Goal: Information Seeking & Learning: Learn about a topic

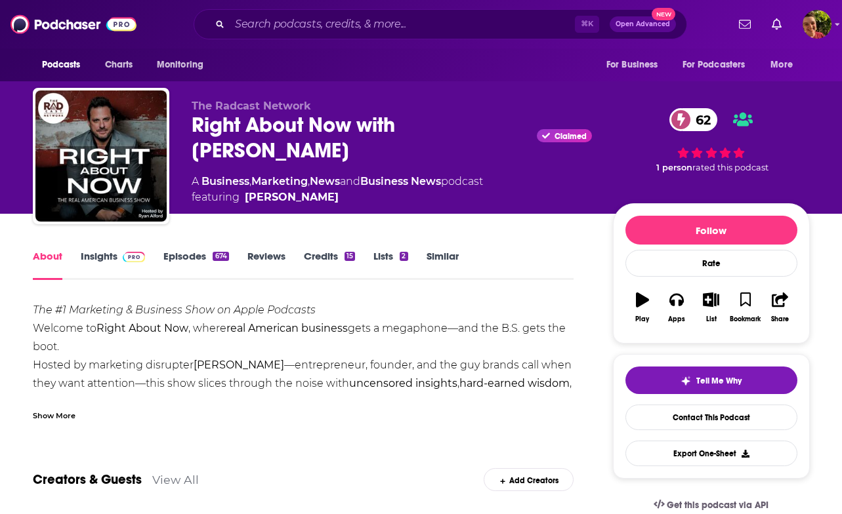
click at [54, 419] on div "Show More" at bounding box center [54, 415] width 43 height 12
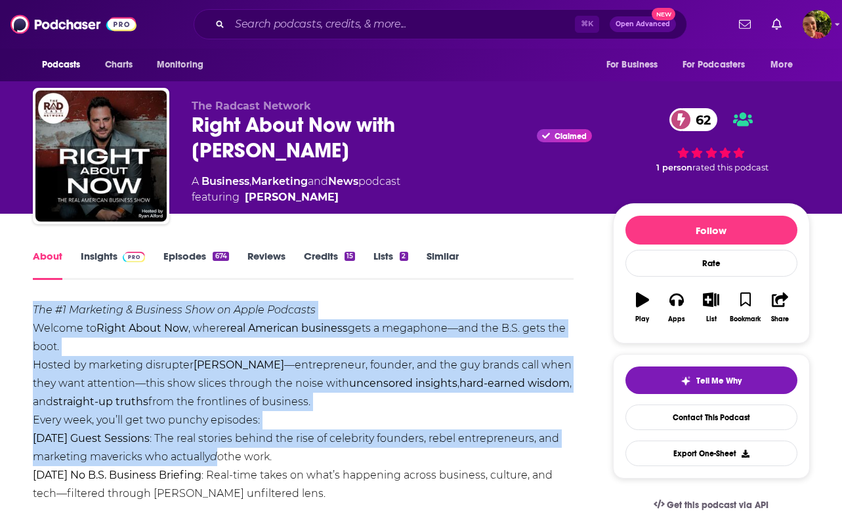
drag, startPoint x: 138, startPoint y: 396, endPoint x: 229, endPoint y: 467, distance: 115.4
click at [222, 464] on div "The #1 Marketing & Business Show on Apple Podcasts Welcome to Right About Now ,…" at bounding box center [303, 475] width 541 height 349
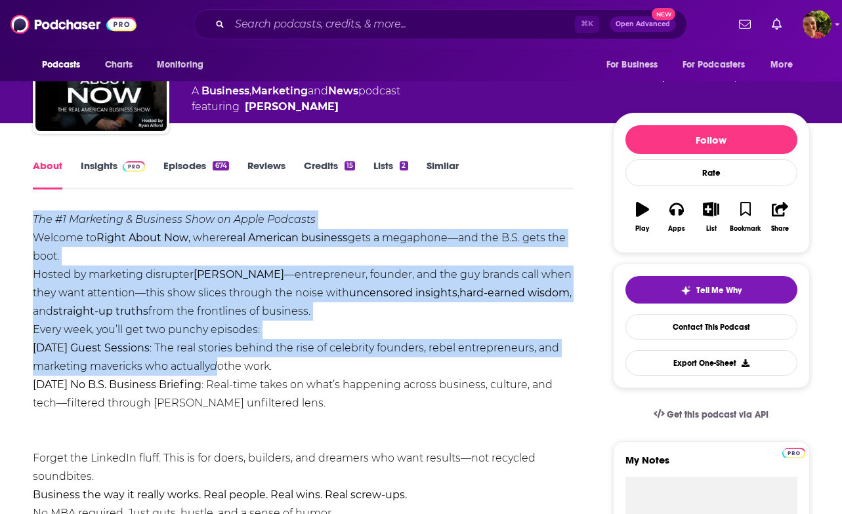
scroll to position [182, 0]
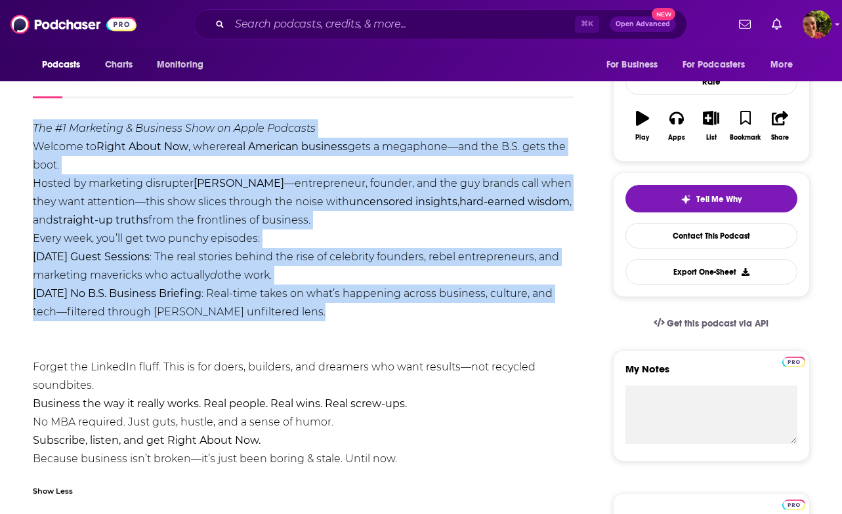
click at [413, 327] on div "The #1 Marketing & Business Show on Apple Podcasts Welcome to Right About Now ,…" at bounding box center [303, 293] width 541 height 349
copy div "The #1 Marketing & Business Show on Apple Podcasts Welcome to Right About Now ,…"
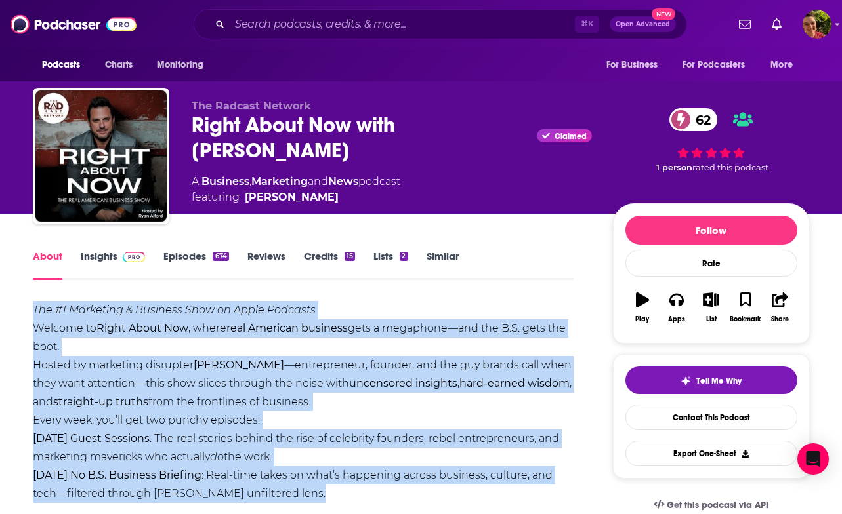
click at [127, 255] on img at bounding box center [134, 257] width 23 height 10
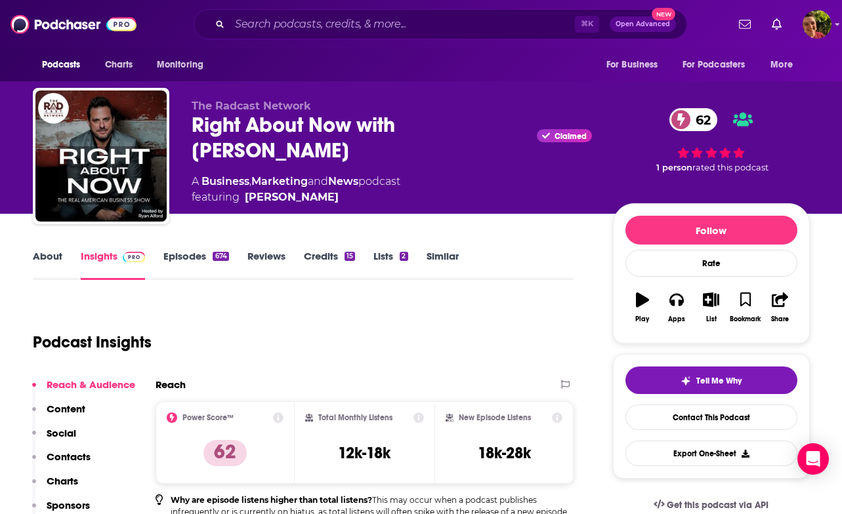
click at [372, 10] on div "⌘ K Open Advanced New" at bounding box center [440, 24] width 493 height 30
click at [372, 1] on div "Podcasts Charts Monitoring ⌘ K Open Advanced New For Business For Podcasters Mo…" at bounding box center [421, 24] width 842 height 49
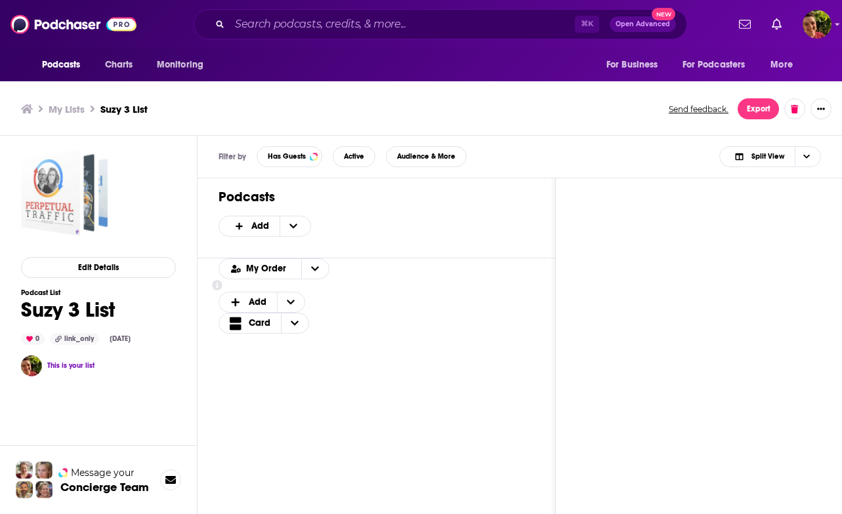
click at [79, 213] on div "Suzy 3 List" at bounding box center [50, 193] width 59 height 87
click at [102, 222] on div "Suzy 3 List" at bounding box center [84, 193] width 45 height 70
click at [70, 218] on div "Suzy 3 List" at bounding box center [50, 193] width 59 height 87
click at [756, 159] on span "Split View" at bounding box center [767, 156] width 33 height 7
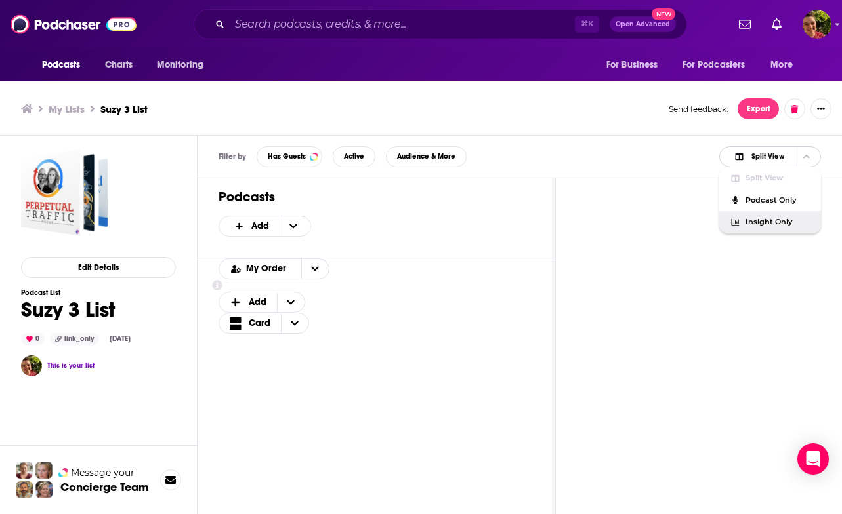
click at [750, 224] on span "Insight Only" at bounding box center [777, 221] width 65 height 7
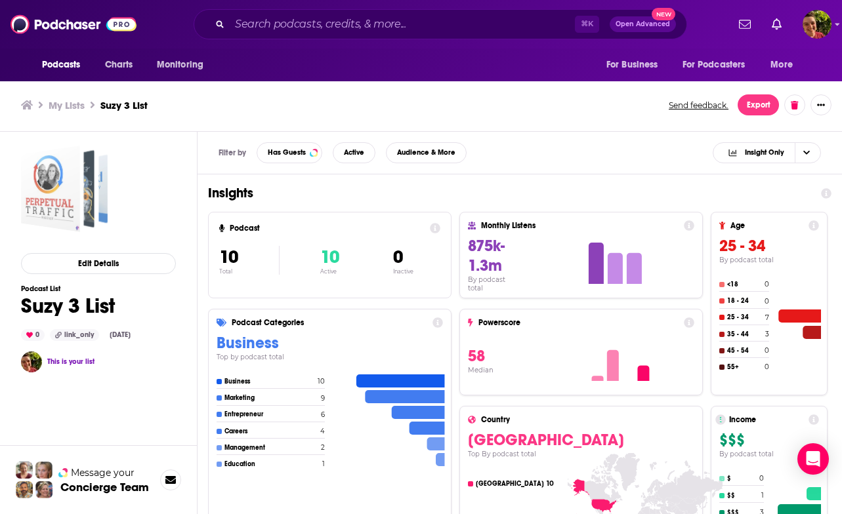
click at [82, 216] on span "Suzy 3 List" at bounding box center [64, 189] width 87 height 87
click at [814, 152] on span "Choose View" at bounding box center [805, 153] width 22 height 20
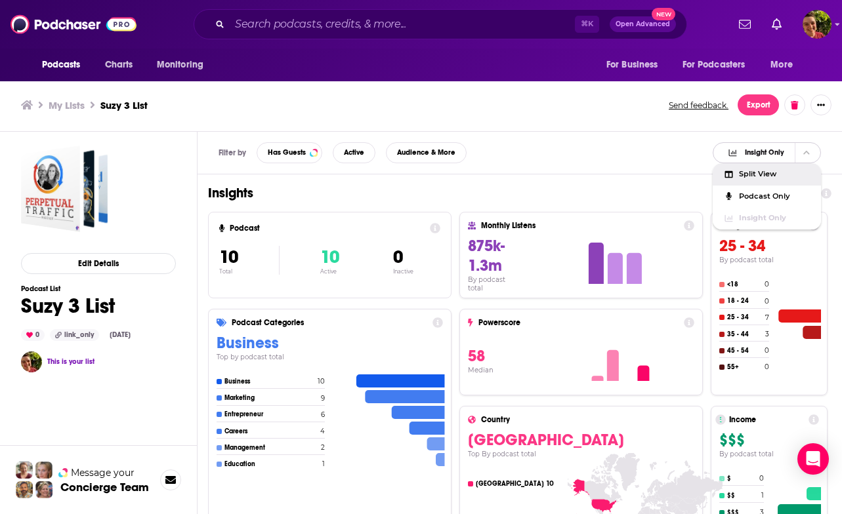
click at [791, 174] on span "Split View" at bounding box center [775, 174] width 72 height 7
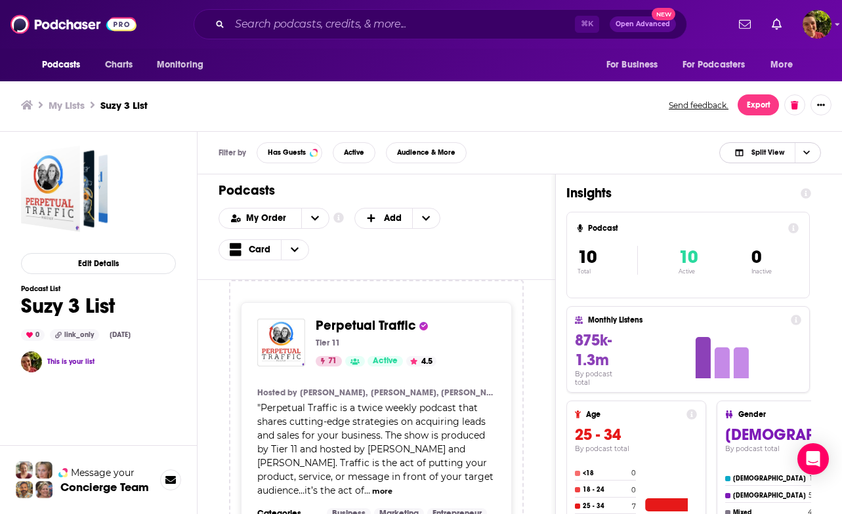
scroll to position [4, 0]
click at [296, 211] on div "My Order" at bounding box center [273, 218] width 111 height 21
click at [289, 253] on span "Choose View" at bounding box center [295, 250] width 28 height 20
click at [277, 297] on div "Table" at bounding box center [277, 293] width 119 height 22
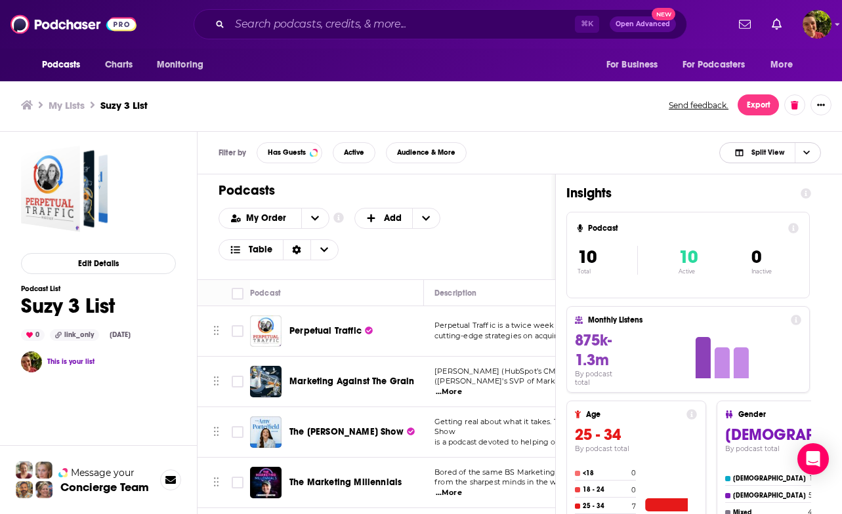
click at [801, 156] on span "Choose View" at bounding box center [805, 153] width 22 height 20
click at [774, 197] on span "Podcast Only" at bounding box center [777, 196] width 65 height 7
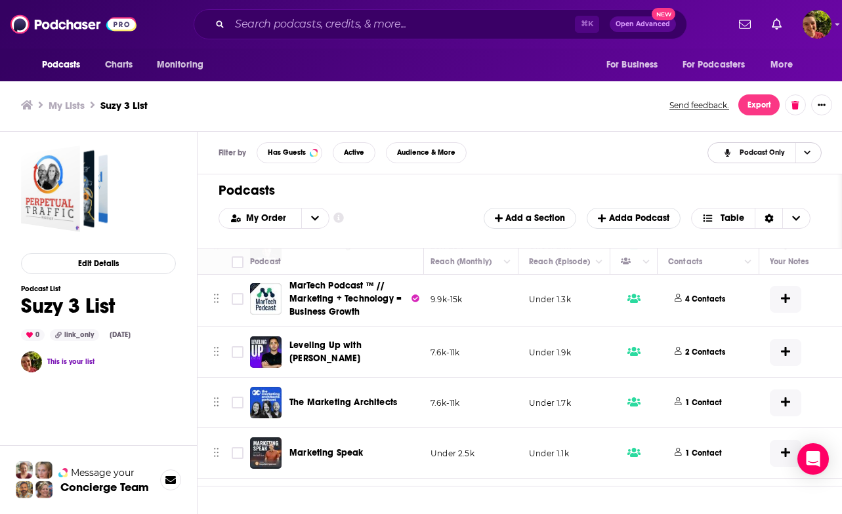
scroll to position [0, 405]
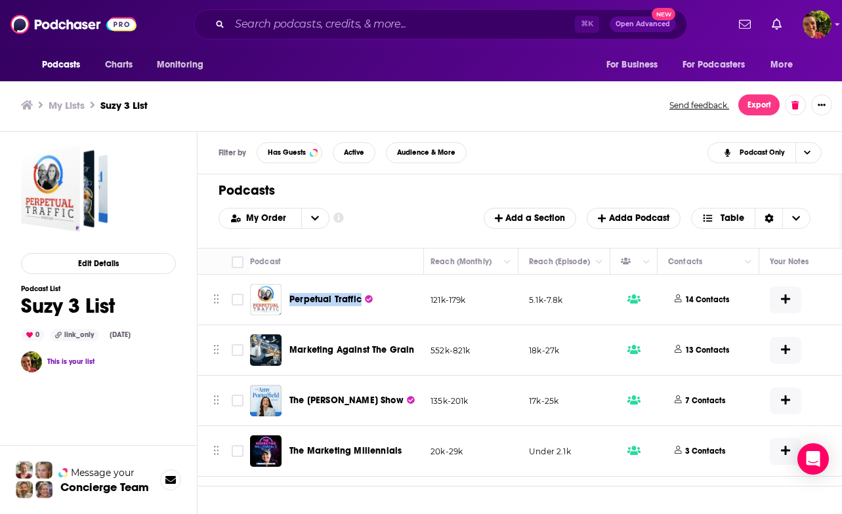
drag, startPoint x: 293, startPoint y: 285, endPoint x: 363, endPoint y: 308, distance: 73.9
click at [363, 308] on div "Perpetual Traffic" at bounding box center [357, 299] width 136 height 31
copy link "Perpetual Traffic"
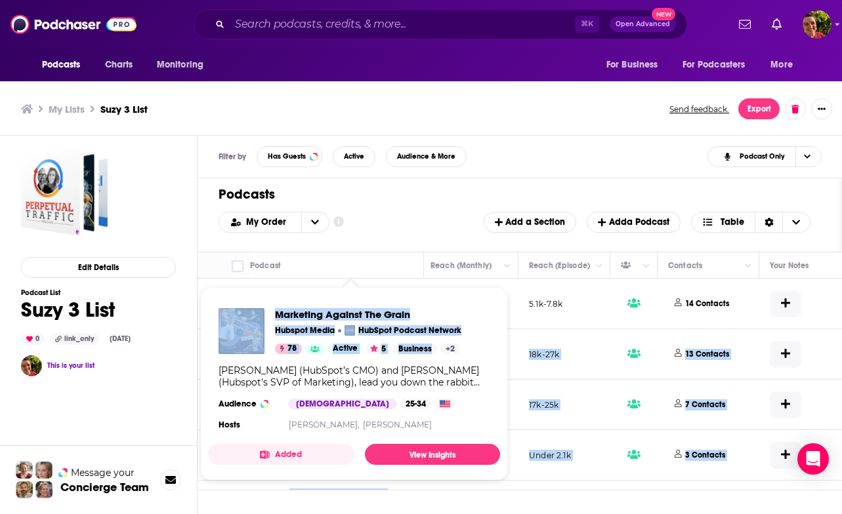
drag, startPoint x: 365, startPoint y: 341, endPoint x: 411, endPoint y: 358, distance: 49.4
click at [411, 358] on div "Podcasts Charts Monitoring ⌘ K Open Advanced New For Business For Podcasters Mo…" at bounding box center [421, 259] width 842 height 518
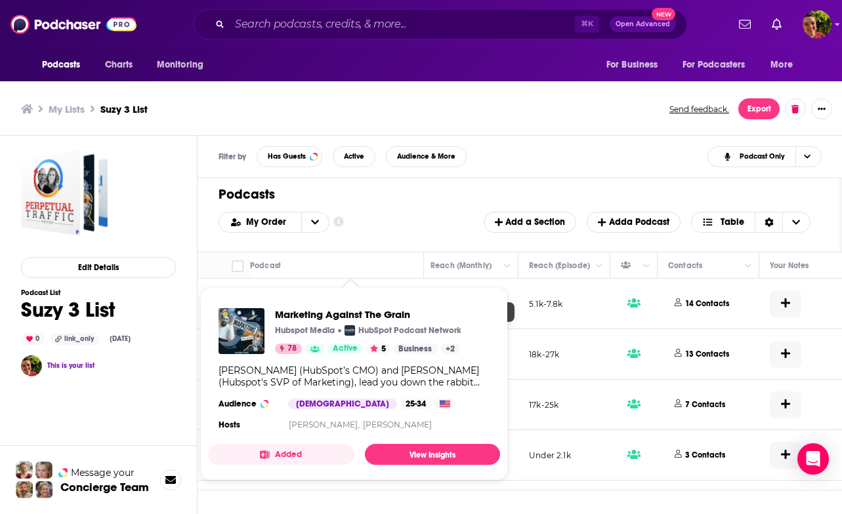
click at [372, 197] on h1 "Podcasts" at bounding box center [514, 194] width 592 height 16
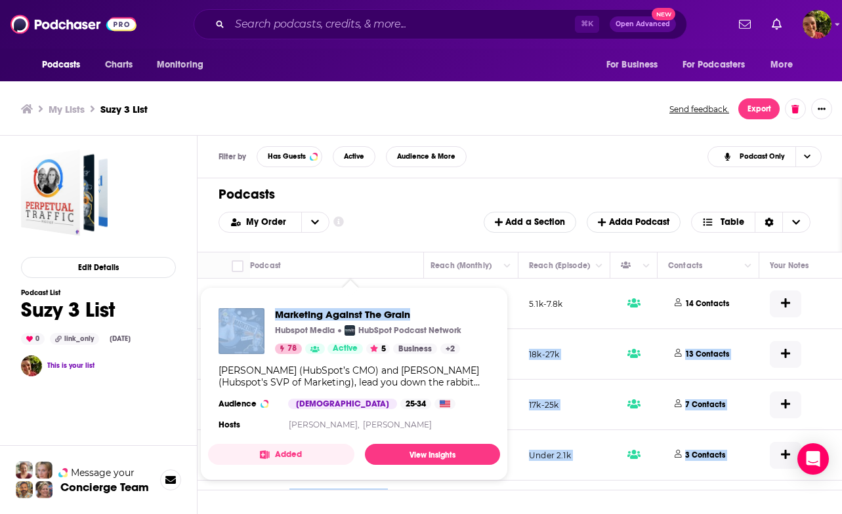
drag, startPoint x: 346, startPoint y: 338, endPoint x: 411, endPoint y: 312, distance: 70.9
click at [411, 312] on div "Podcasts Charts Monitoring ⌘ K Open Advanced New For Business For Podcasters Mo…" at bounding box center [421, 259] width 842 height 518
copy div "Marketing Against The Grain Kipp Bodnar (HubSpot’s CMO) and Kieran Flanagan (Hu…"
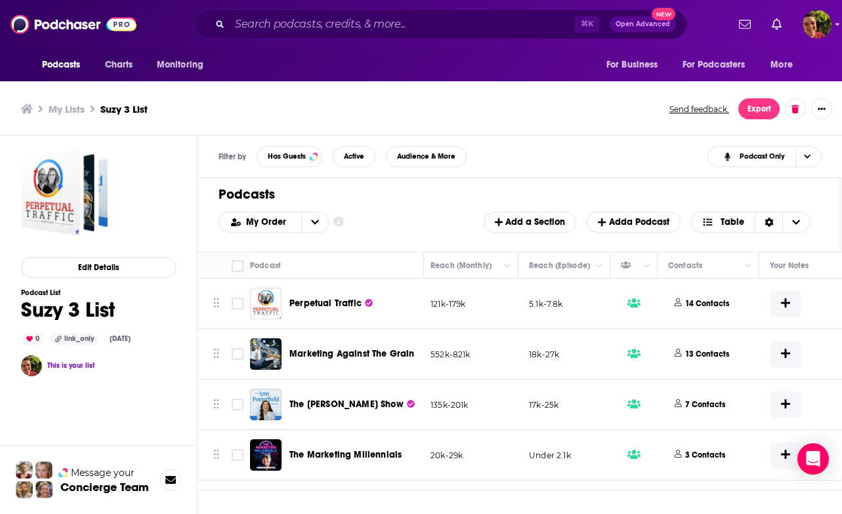
click at [408, 327] on td "Perpetual Traffic" at bounding box center [337, 304] width 174 height 51
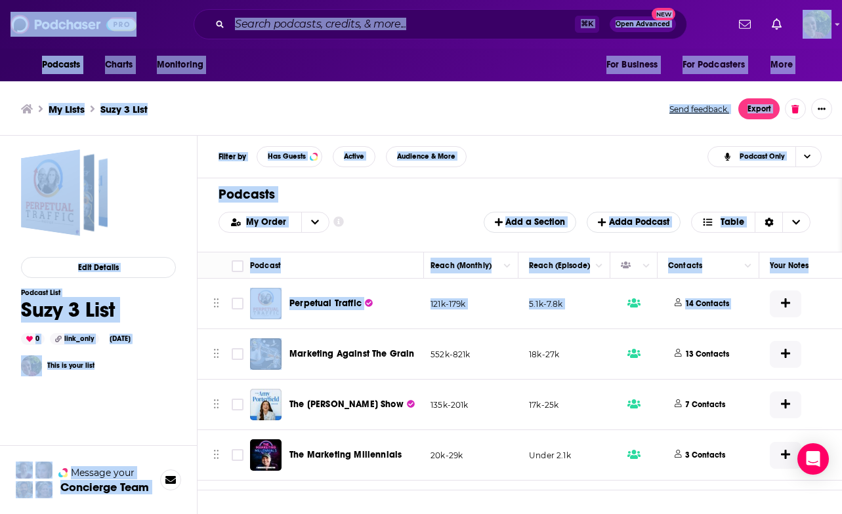
click at [411, 349] on div "Podcasts Charts Monitoring ⌘ K Open Advanced New For Business For Podcasters Mo…" at bounding box center [421, 259] width 842 height 518
copy span "Marketing Against The Grain"
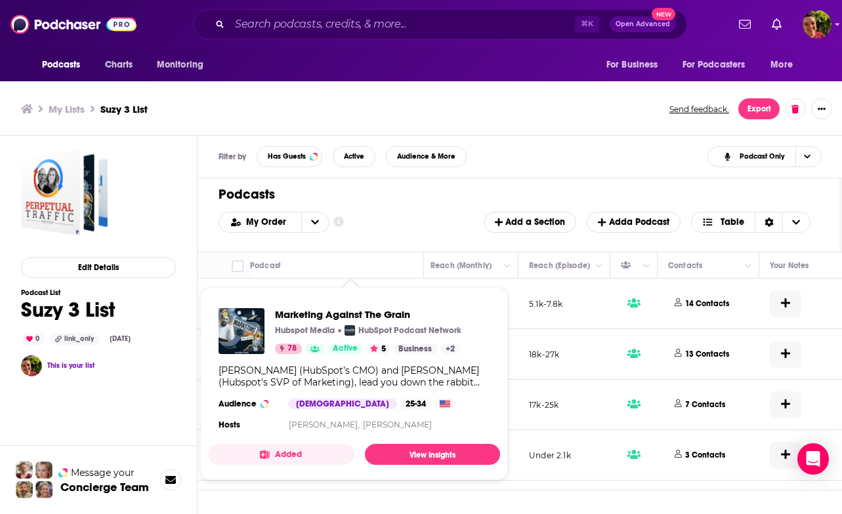
click at [414, 227] on div "My Order Customize Your List Order Select the “My Order” sort and remove all fi…" at bounding box center [519, 222] width 602 height 21
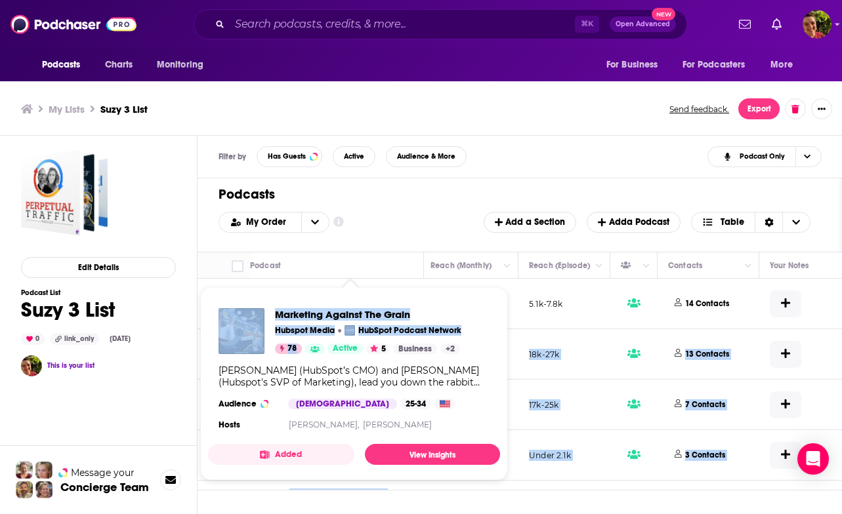
drag, startPoint x: 417, startPoint y: 356, endPoint x: 302, endPoint y: 351, distance: 114.9
click at [302, 351] on div "Podcasts Charts Monitoring ⌘ K Open Advanced New For Business For Podcasters Mo…" at bounding box center [421, 259] width 842 height 518
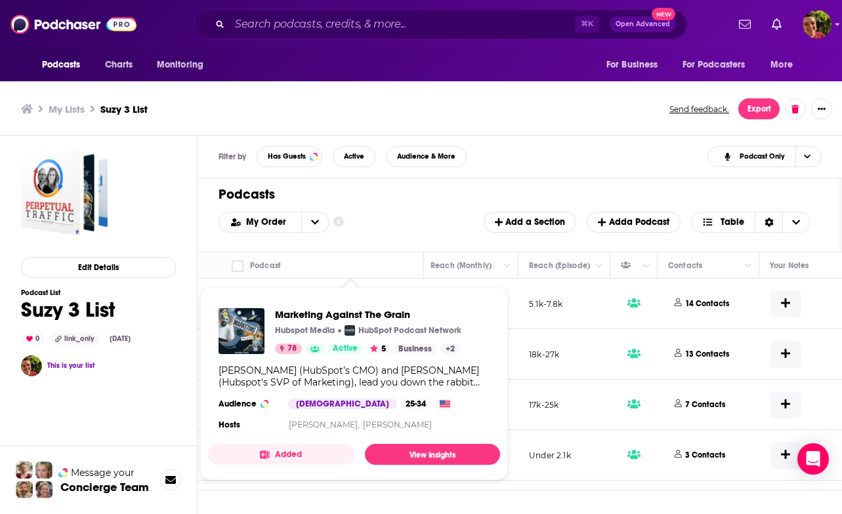
click at [369, 262] on div "Podcast" at bounding box center [331, 266] width 163 height 16
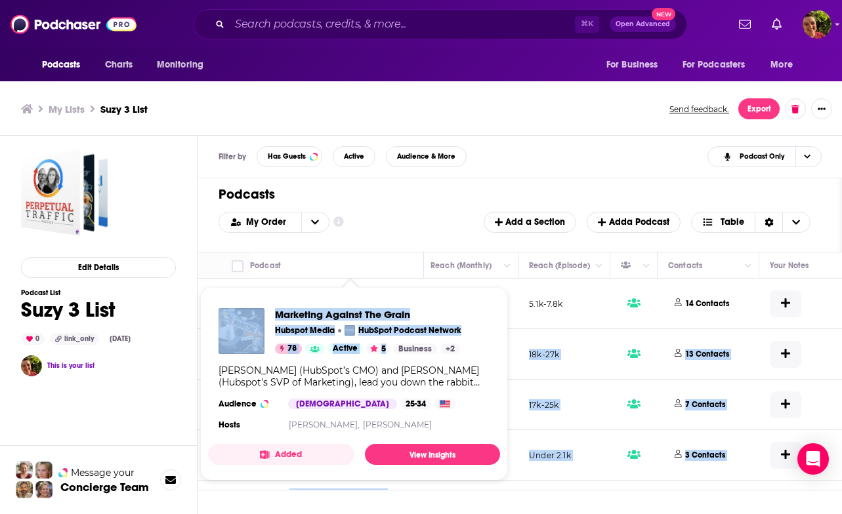
drag, startPoint x: 365, startPoint y: 342, endPoint x: 384, endPoint y: 348, distance: 19.7
click at [384, 348] on div "Podcasts Charts Monitoring ⌘ K Open Advanced New For Business For Podcasters Mo…" at bounding box center [421, 259] width 842 height 518
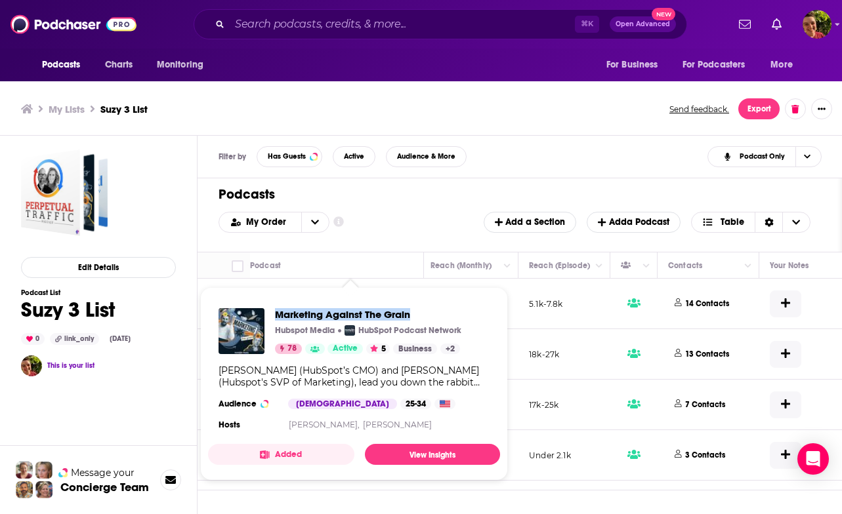
drag, startPoint x: 400, startPoint y: 302, endPoint x: 411, endPoint y: 314, distance: 16.2
click at [411, 314] on div "Marketing Against The Grain Hubspot Media HubSpot Podcast Network 78 Active 5 B…" at bounding box center [354, 371] width 292 height 146
copy span "Marketing Against The Grain"
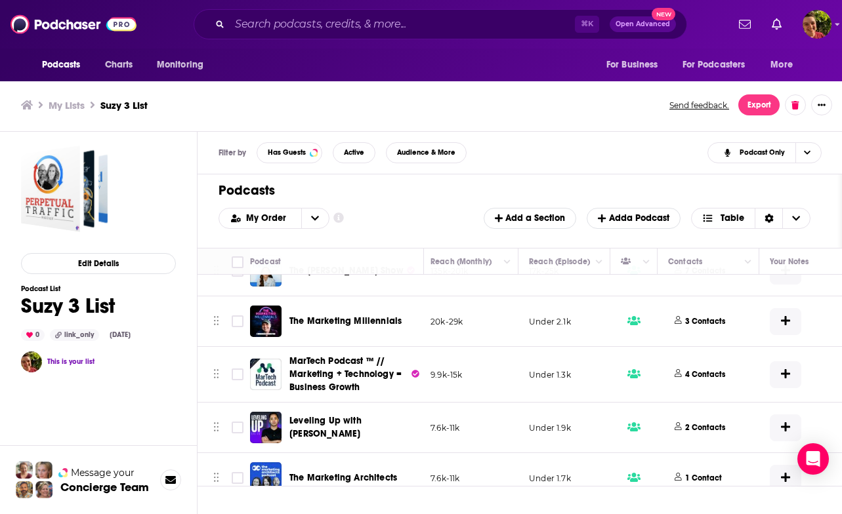
scroll to position [142, 405]
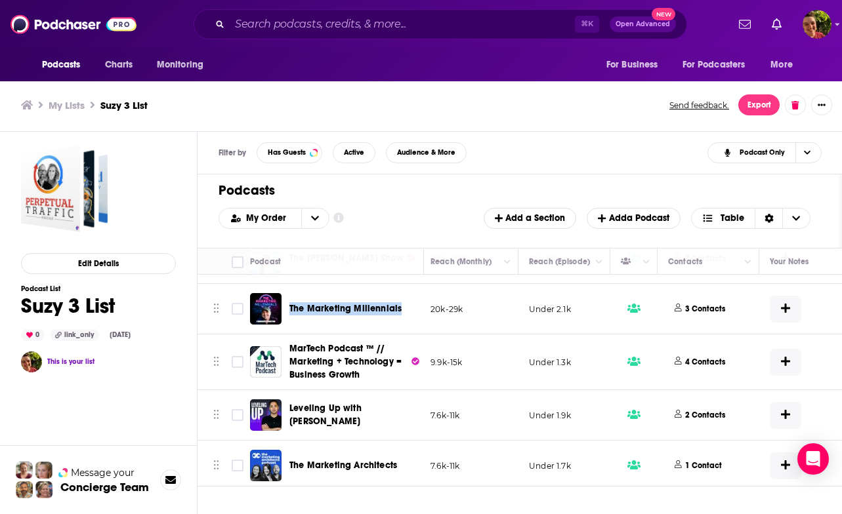
drag, startPoint x: 388, startPoint y: 286, endPoint x: 400, endPoint y: 307, distance: 24.1
click at [400, 307] on td "The Marketing Millennials" at bounding box center [337, 309] width 174 height 51
copy span "The Marketing Millennials"
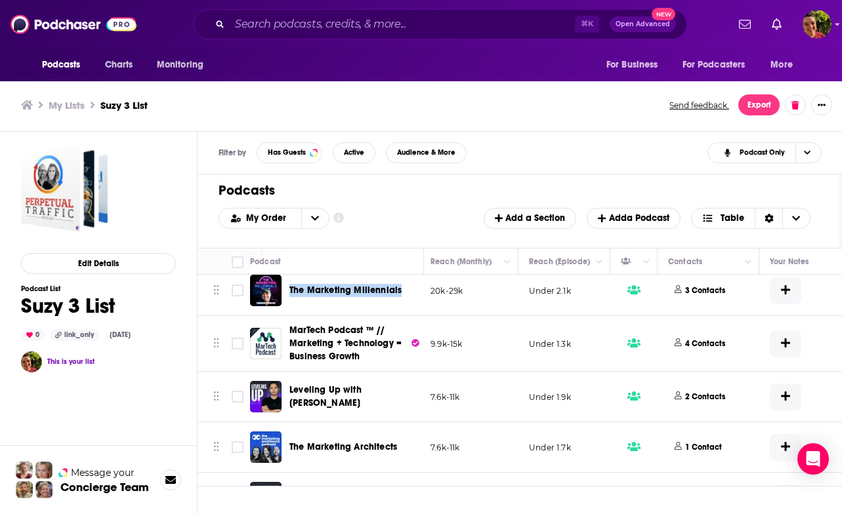
scroll to position [159, 405]
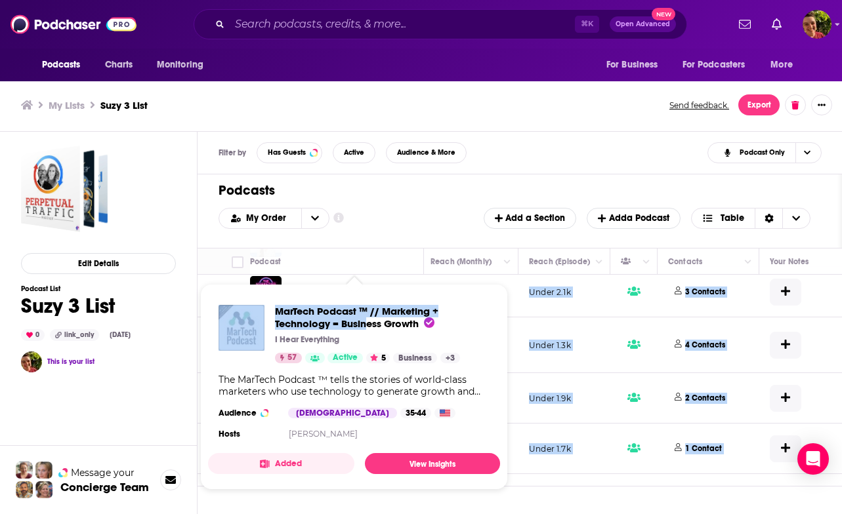
drag, startPoint x: 340, startPoint y: 312, endPoint x: 365, endPoint y: 325, distance: 28.2
click at [365, 325] on div "Podcasts Charts Monitoring ⌘ K Open Advanced New For Business For Podcasters Mo…" at bounding box center [421, 255] width 842 height 518
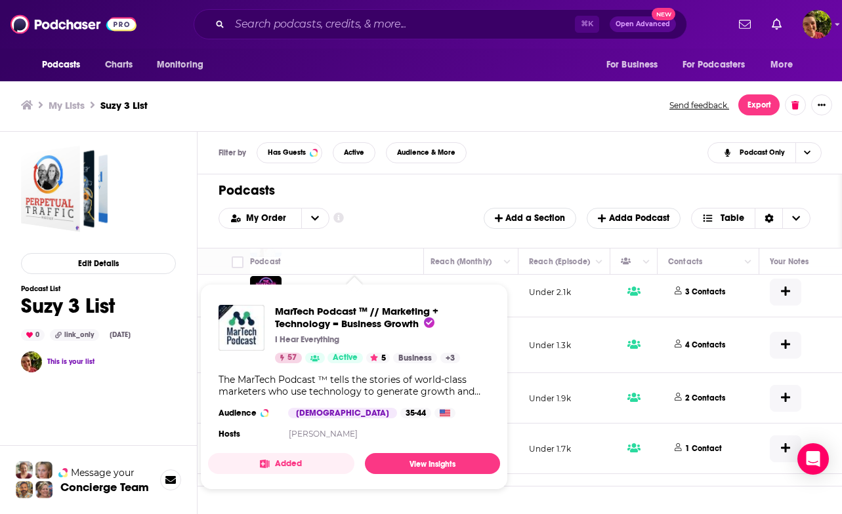
click at [438, 199] on div "Podcasts Add My Order Customize Your List Order Select the “My Order” sort and …" at bounding box center [519, 210] width 644 height 73
drag, startPoint x: 320, startPoint y: 296, endPoint x: 368, endPoint y: 310, distance: 50.0
click at [368, 310] on div "MarTech Podcast ™ // Marketing + Technology = Business Growth I Hear Everything…" at bounding box center [354, 374] width 292 height 159
copy span "MarTech Podcast ™"
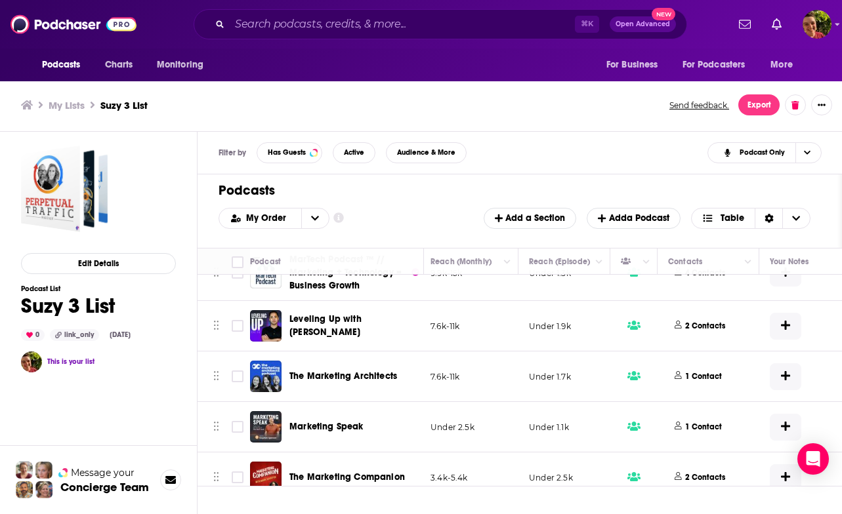
scroll to position [248, 405]
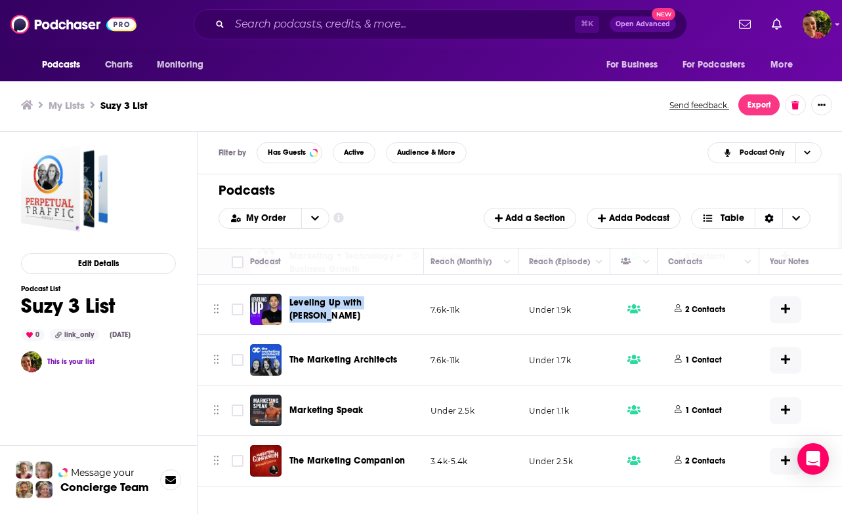
drag, startPoint x: 366, startPoint y: 306, endPoint x: 395, endPoint y: 314, distance: 30.1
click at [395, 314] on td "Leveling Up with Eric Siu" at bounding box center [337, 310] width 174 height 51
copy span "Leveling Up with Eric Siu"
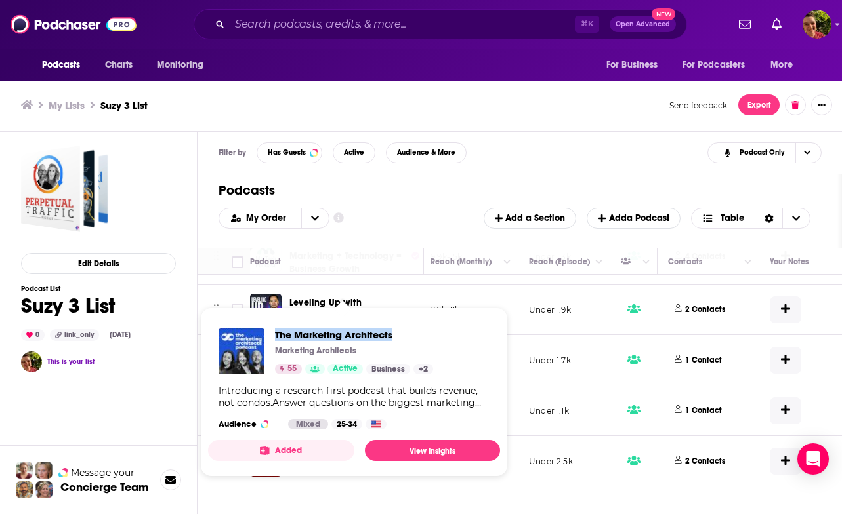
drag, startPoint x: 343, startPoint y: 328, endPoint x: 401, endPoint y: 334, distance: 58.7
click at [401, 334] on div "The Marketing Architects Marketing Architects 55 Active Business + 2 Introducin…" at bounding box center [354, 379] width 292 height 122
copy span "The Marketing Architects"
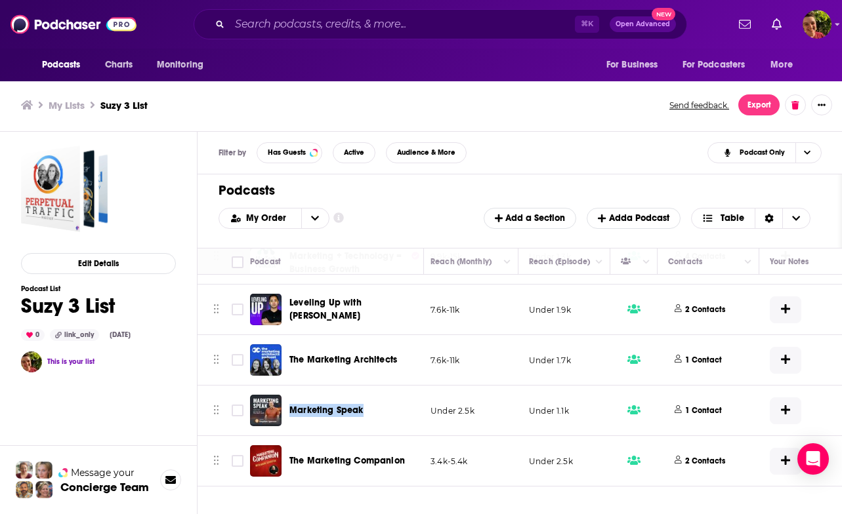
drag, startPoint x: 344, startPoint y: 390, endPoint x: 375, endPoint y: 410, distance: 36.9
click at [375, 410] on td "Marketing Speak" at bounding box center [337, 411] width 174 height 51
copy span "Marketing Speak"
drag, startPoint x: 402, startPoint y: 449, endPoint x: 410, endPoint y: 457, distance: 11.1
click at [410, 457] on td "The Marketing Companion" at bounding box center [337, 461] width 174 height 50
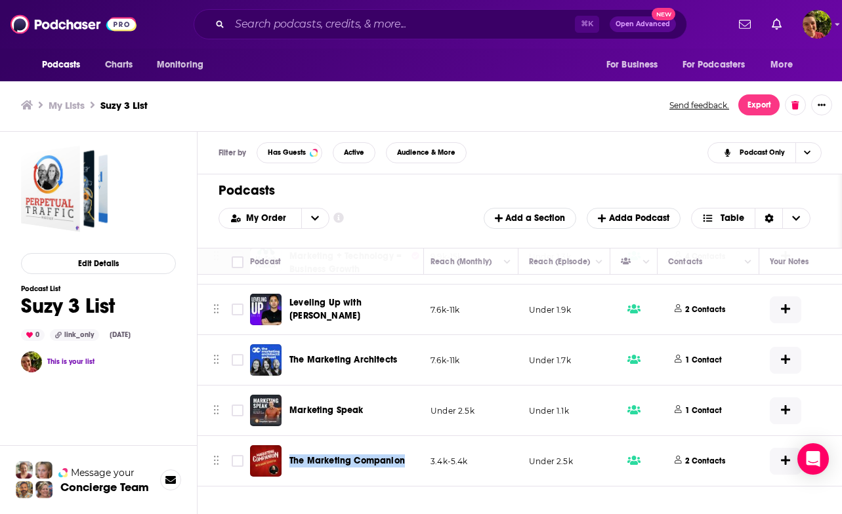
copy span "The Marketing Companion"
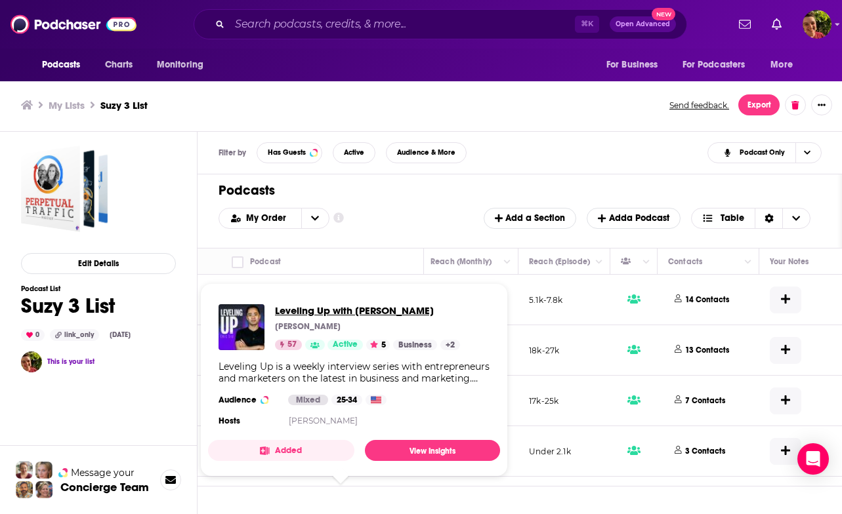
click at [344, 313] on span "Leveling Up with Eric Siu" at bounding box center [367, 310] width 185 height 12
click at [396, 190] on h1 "Podcasts" at bounding box center [514, 190] width 592 height 16
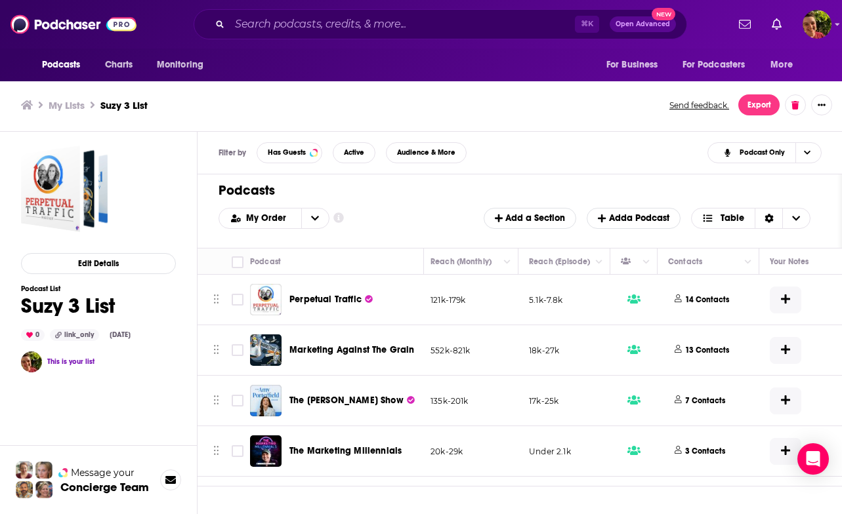
scroll to position [0, 0]
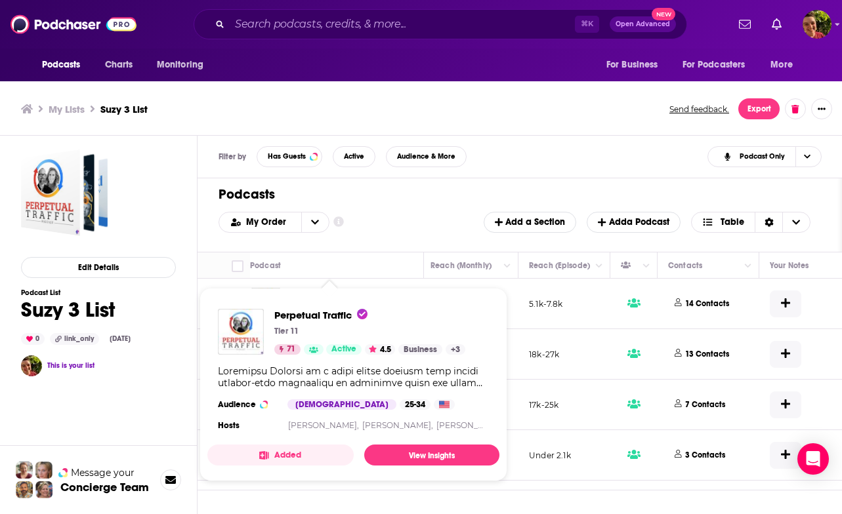
click at [337, 301] on div "Podcasts Charts Monitoring ⌘ K Open Advanced New For Business For Podcasters Mo…" at bounding box center [421, 259] width 842 height 518
click at [520, 327] on td "5.1k-7.8k" at bounding box center [564, 304] width 92 height 51
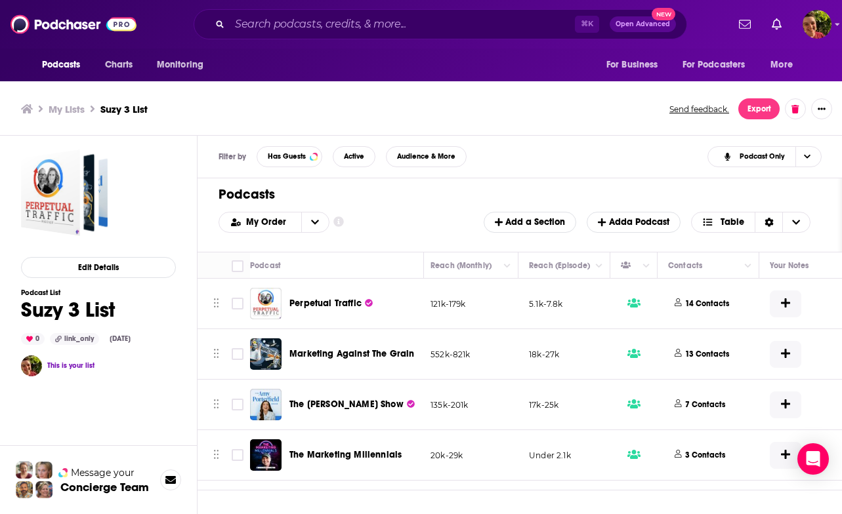
click at [380, 353] on span "Marketing Against The Grain" at bounding box center [351, 353] width 125 height 11
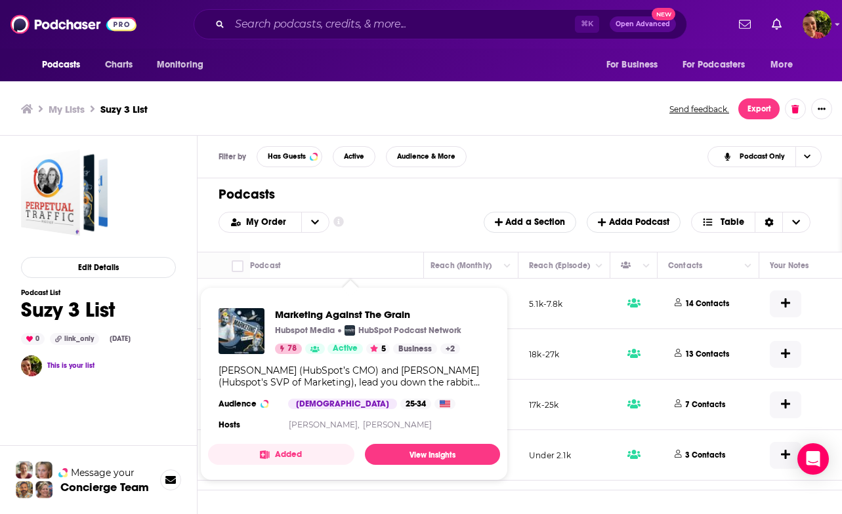
click at [529, 378] on td "18k-27k" at bounding box center [564, 354] width 92 height 51
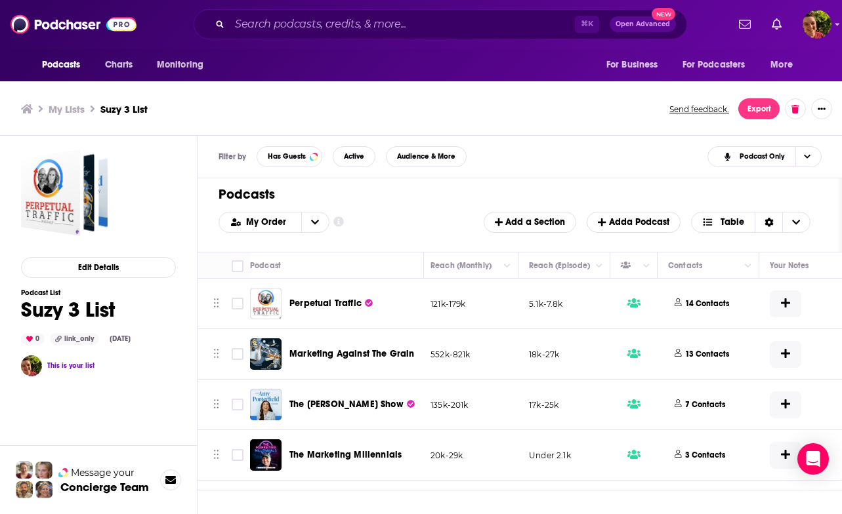
scroll to position [2, 405]
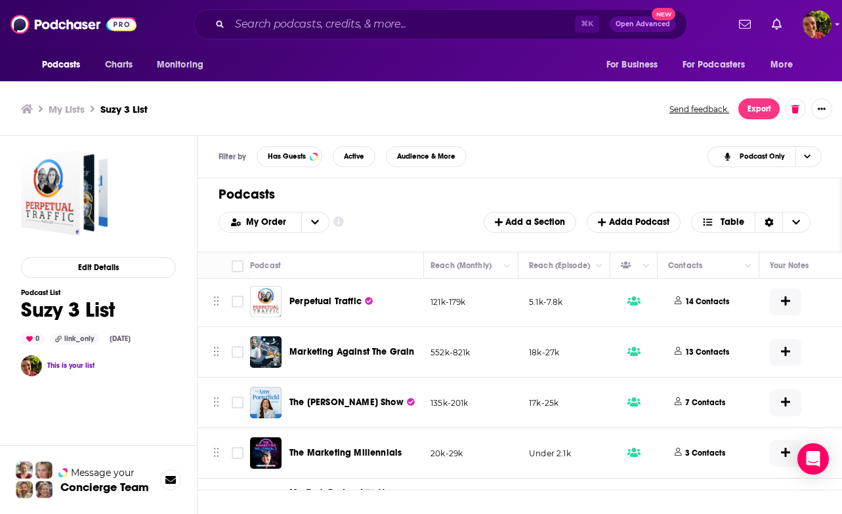
click at [375, 403] on div "Podcasts Charts Monitoring ⌘ K Open Advanced New For Business For Podcasters Mo…" at bounding box center [421, 259] width 842 height 518
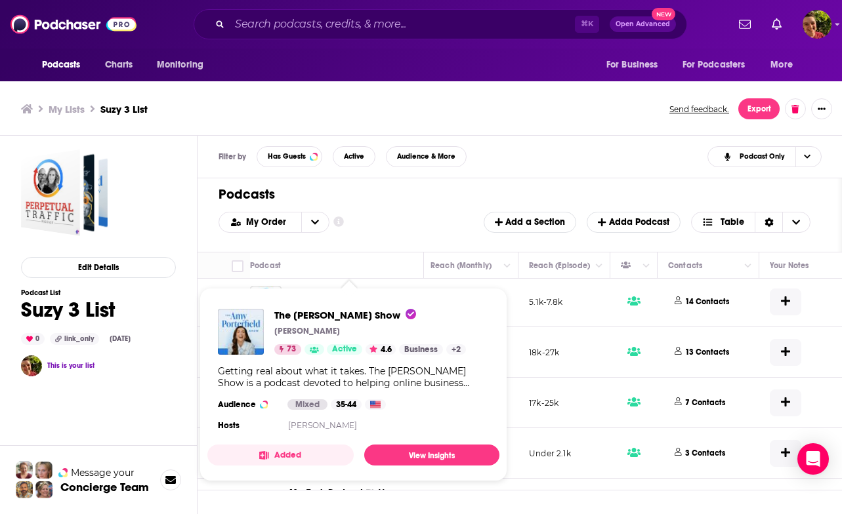
click at [533, 373] on td "18k-27k" at bounding box center [564, 352] width 92 height 51
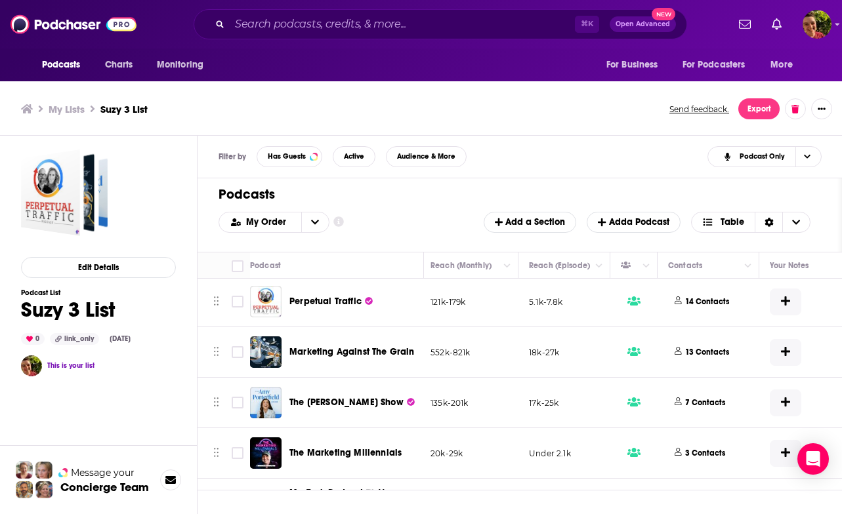
scroll to position [49, 405]
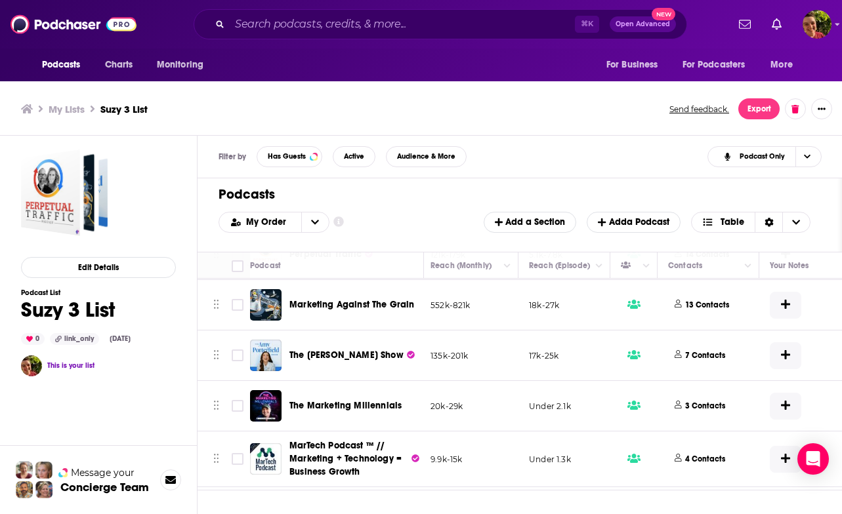
click at [373, 399] on span "The Marketing Millennials" at bounding box center [345, 405] width 112 height 13
click at [546, 376] on td "17k-25k" at bounding box center [564, 356] width 92 height 51
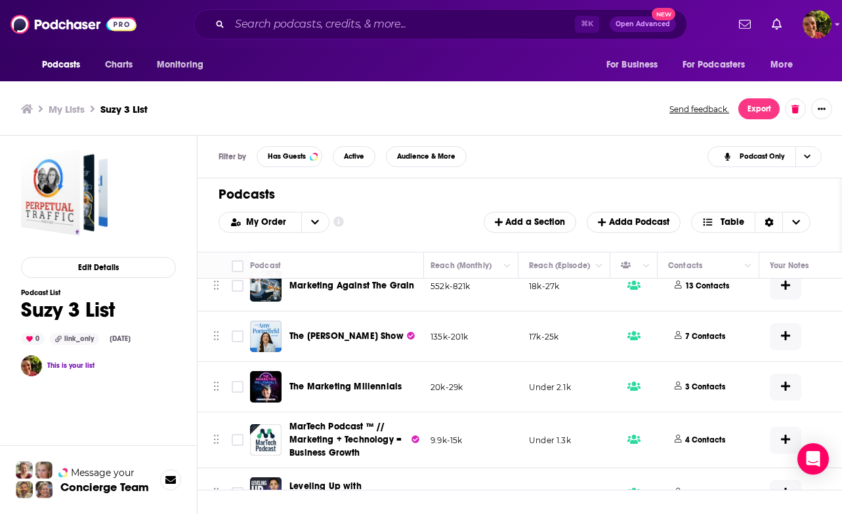
scroll to position [125, 405]
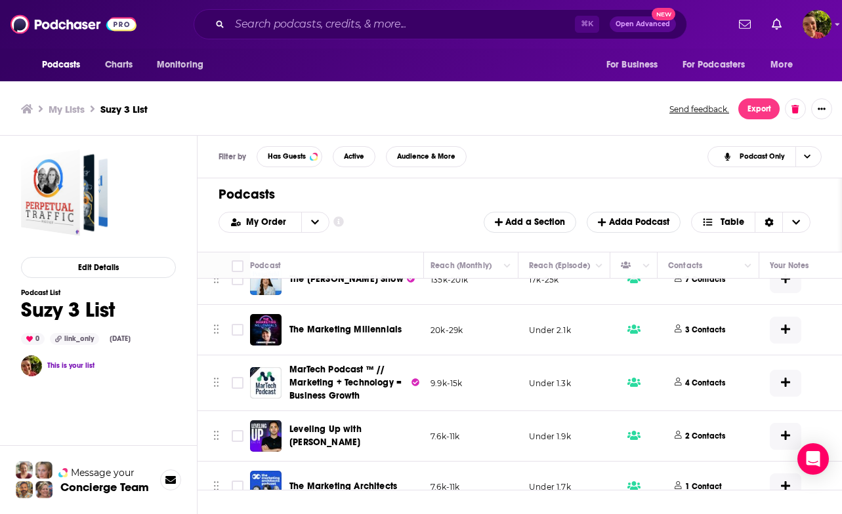
click at [352, 369] on div "Podcasts Charts Monitoring ⌘ K Open Advanced New For Business For Podcasters Mo…" at bounding box center [421, 259] width 842 height 518
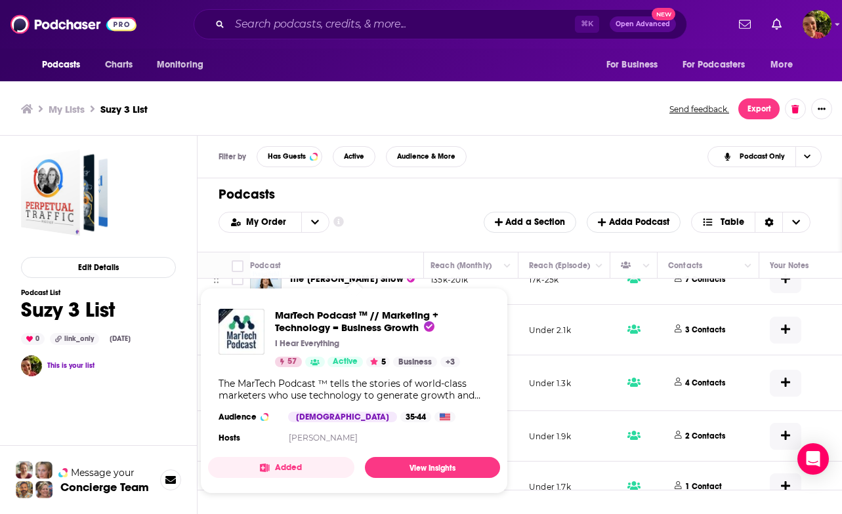
click at [592, 374] on td "Under 1.3k" at bounding box center [564, 384] width 92 height 56
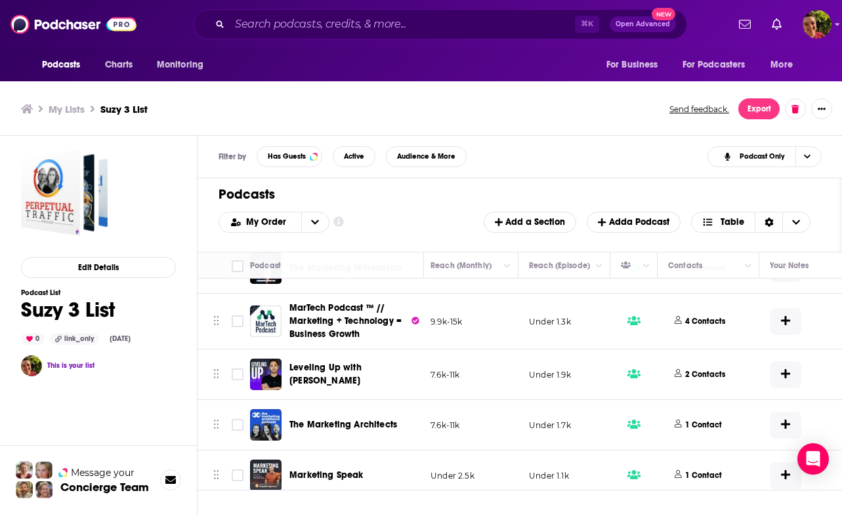
scroll to position [211, 405]
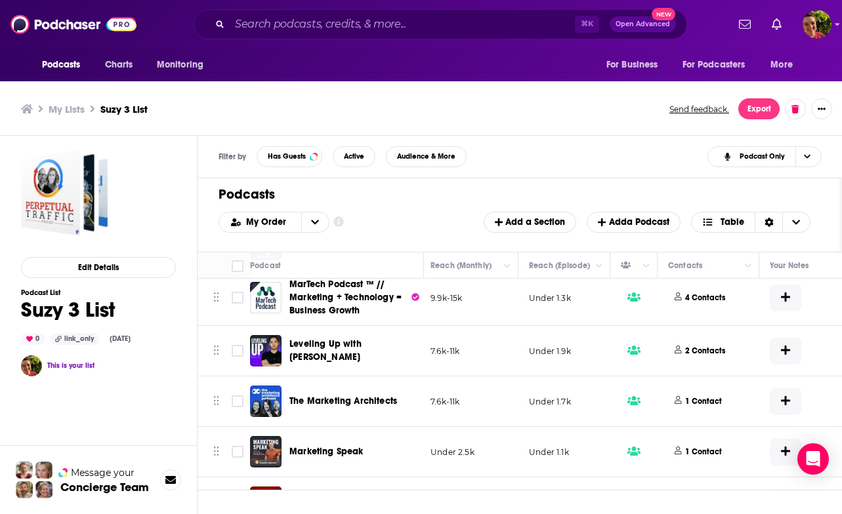
click at [361, 354] on span "Leveling Up with Eric Siu" at bounding box center [325, 350] width 72 height 24
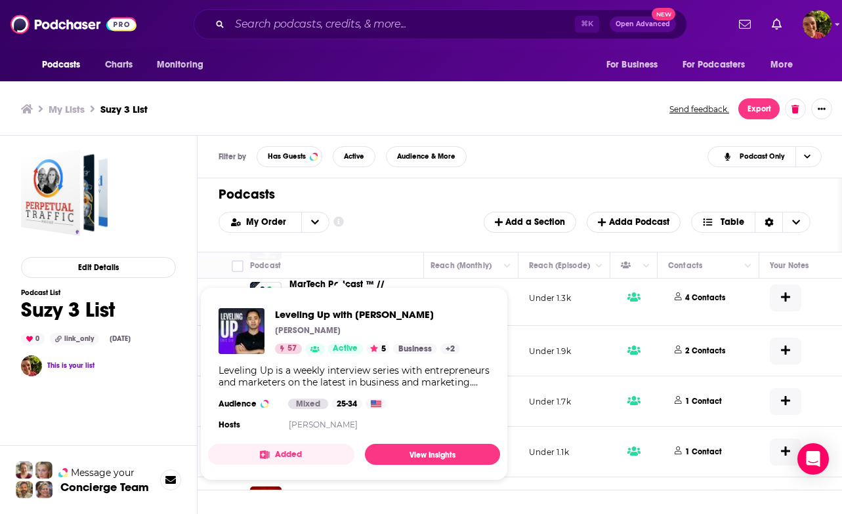
click at [498, 369] on div "Leveling Up with Eric Siu Eric Siu 57 Active 5 Business + 2 Leveling Up is a we…" at bounding box center [354, 371] width 292 height 146
click at [526, 378] on td "Under 1.7k" at bounding box center [564, 402] width 92 height 51
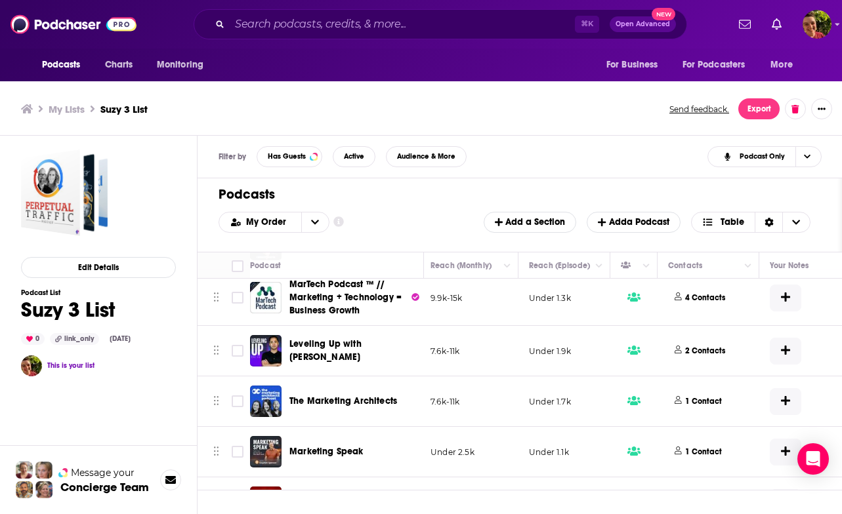
scroll to position [248, 405]
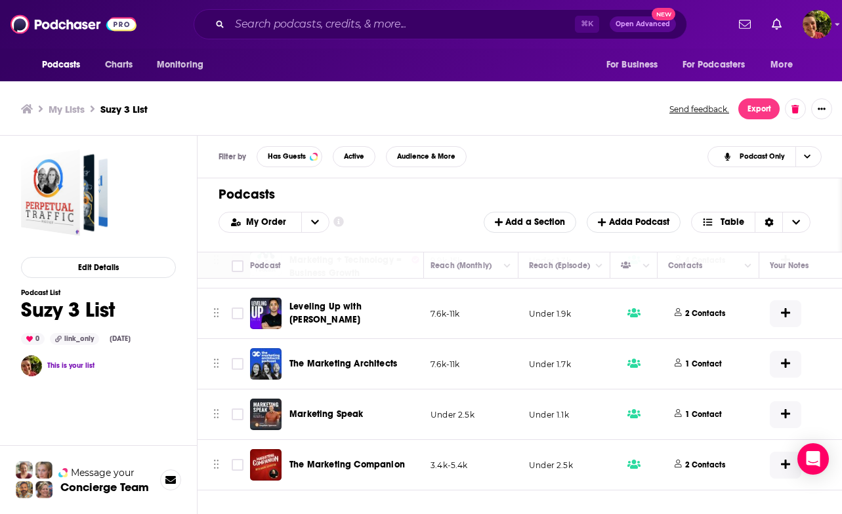
click at [380, 362] on span "The Marketing Architects" at bounding box center [343, 363] width 108 height 11
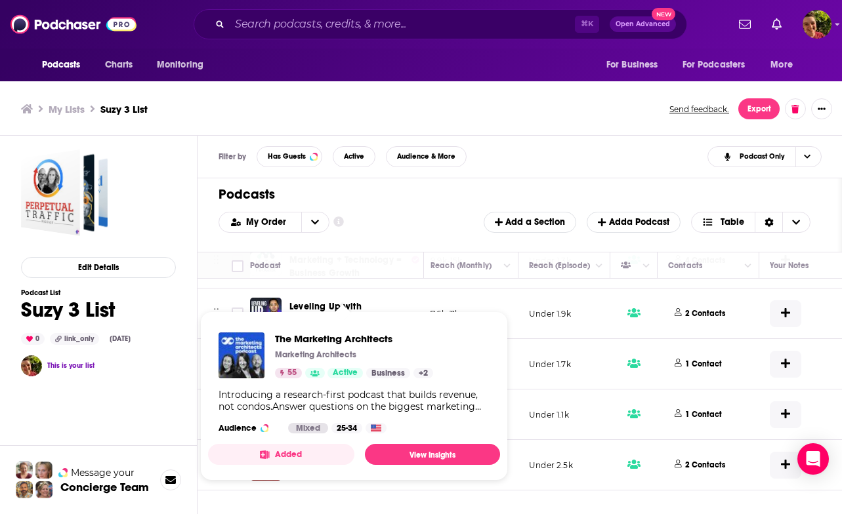
click at [542, 361] on p "Under 1.7k" at bounding box center [550, 364] width 42 height 11
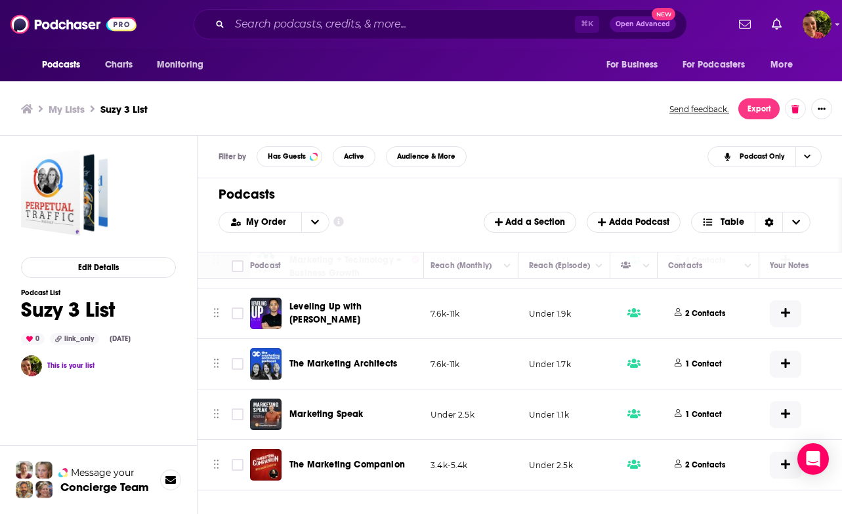
scroll to position [4, 0]
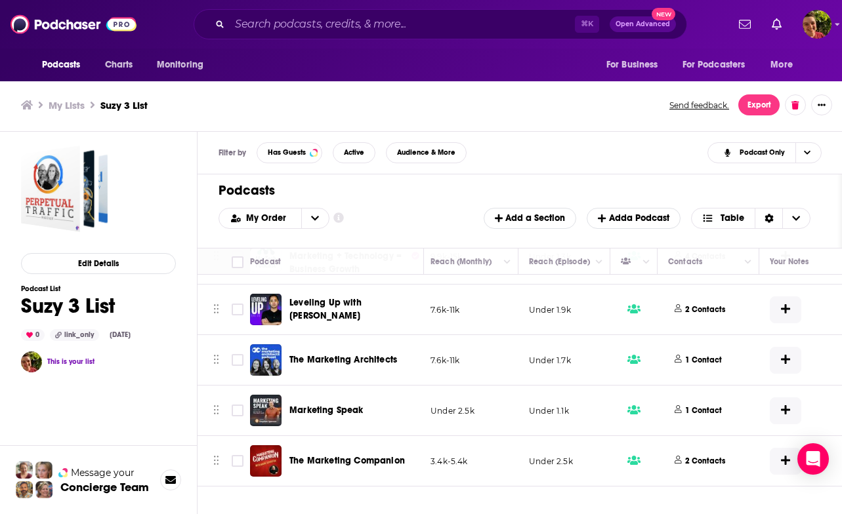
click at [346, 411] on div "Podcasts Charts Monitoring ⌘ K Open Advanced New For Business For Podcasters Mo…" at bounding box center [421, 255] width 842 height 518
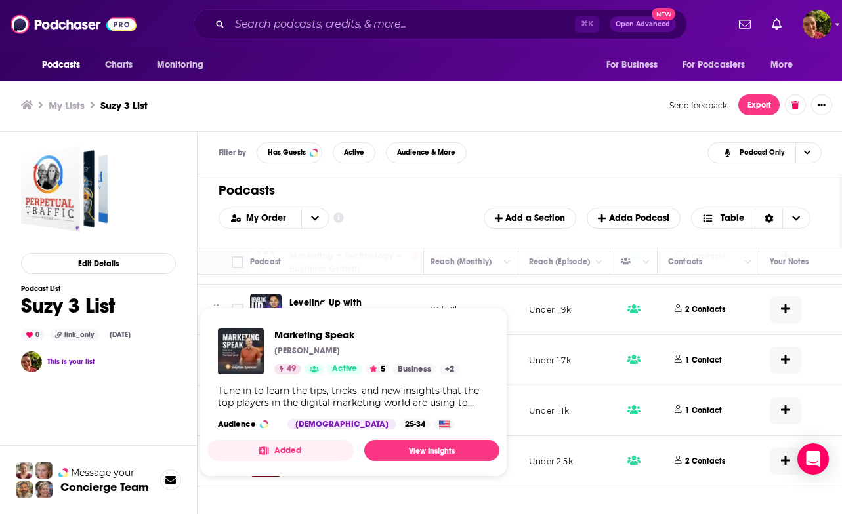
click at [580, 422] on td "Under 1.1k" at bounding box center [564, 411] width 92 height 51
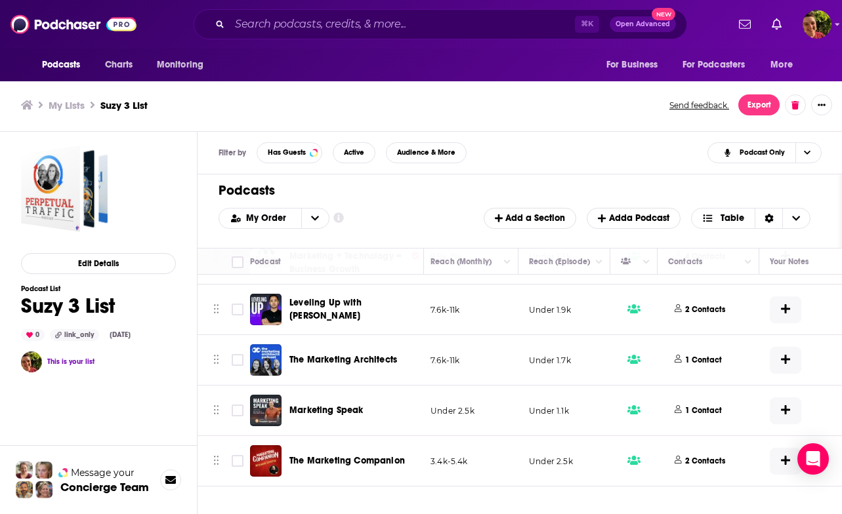
click at [387, 461] on span "The Marketing Companion" at bounding box center [346, 460] width 115 height 11
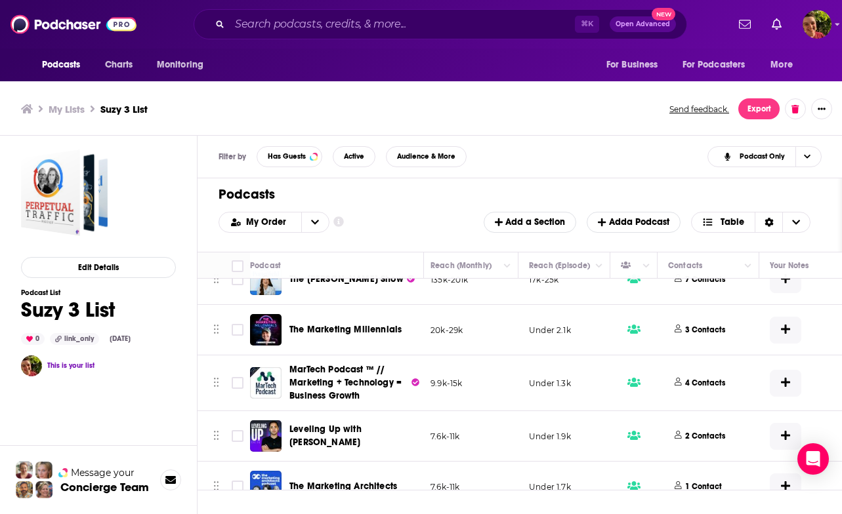
scroll to position [0, 405]
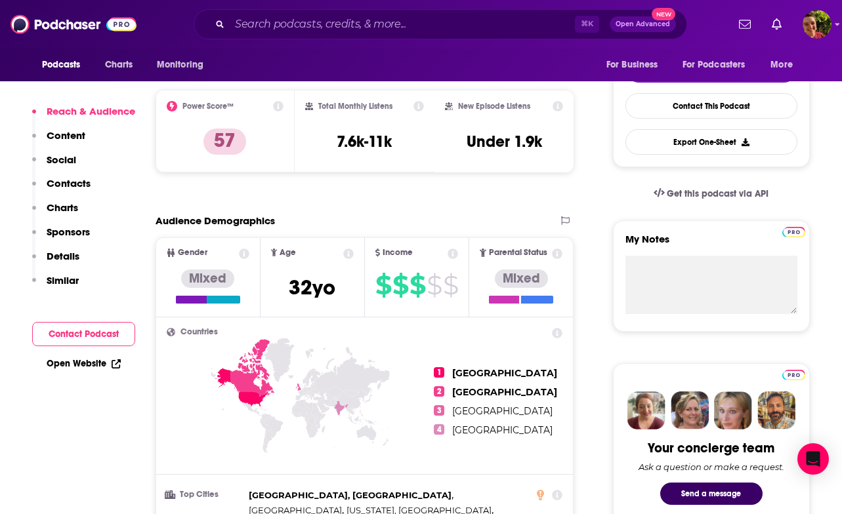
scroll to position [520, 0]
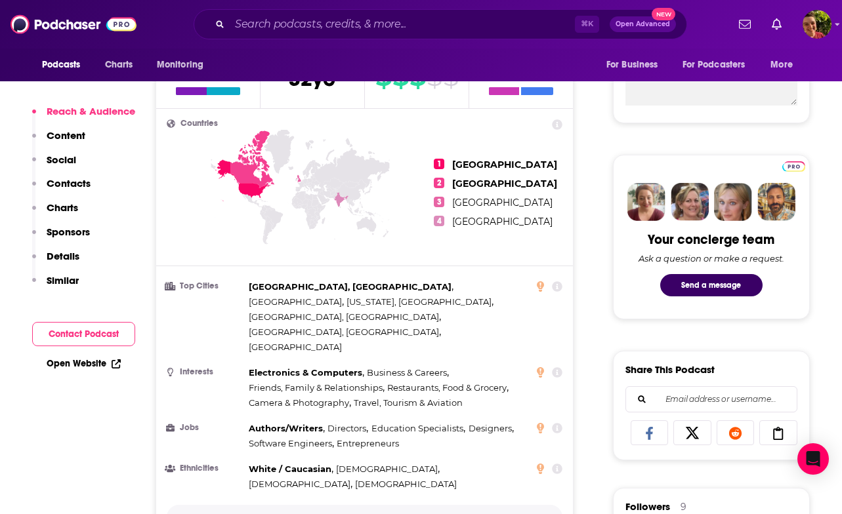
click at [365, 513] on p "Show More" at bounding box center [360, 517] width 39 height 9
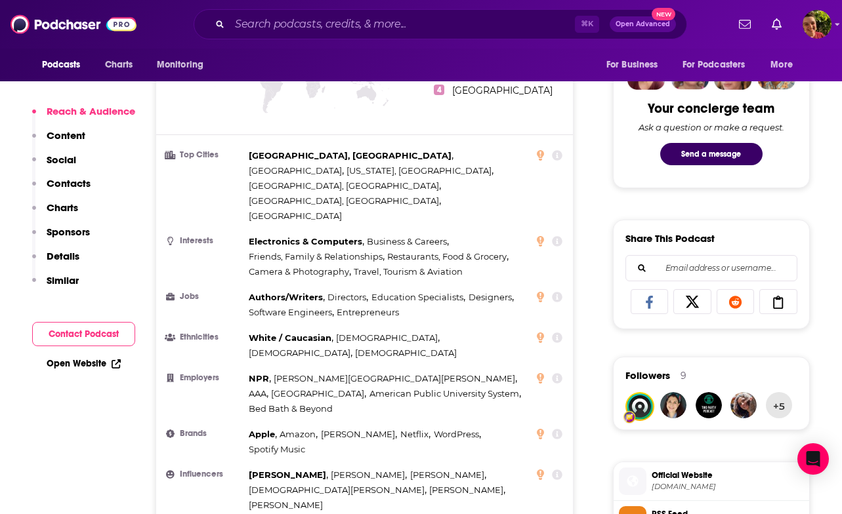
scroll to position [652, 0]
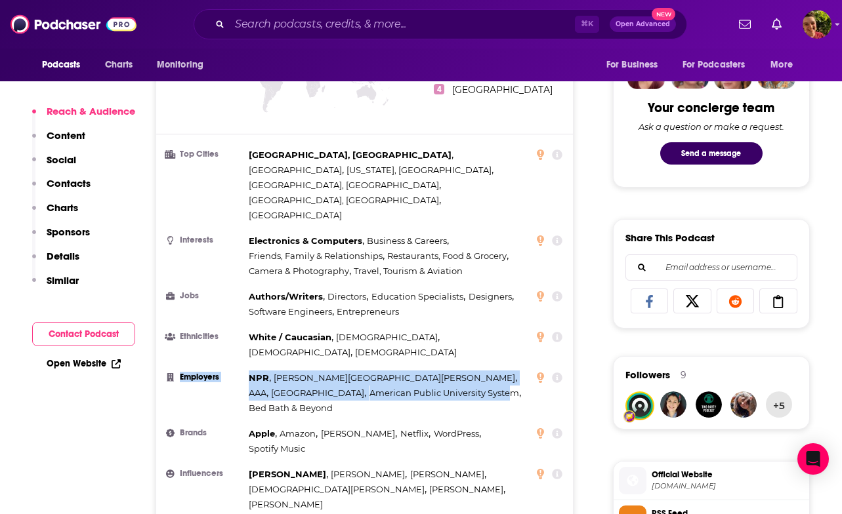
drag, startPoint x: 241, startPoint y: 312, endPoint x: 392, endPoint y: 327, distance: 152.2
click at [392, 371] on li "Employers NPR , Johns Hopkins University , AAA , Algonquin College , American P…" at bounding box center [365, 393] width 396 height 45
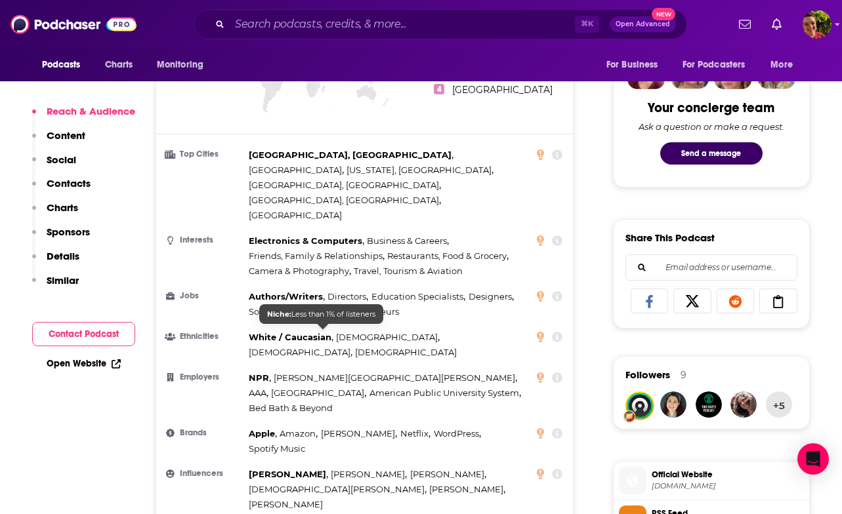
click at [291, 302] on ul "Top Cities Los Angeles, CA , London , New York, NY , Atlanta, GA , San Diego, C…" at bounding box center [365, 356] width 396 height 416
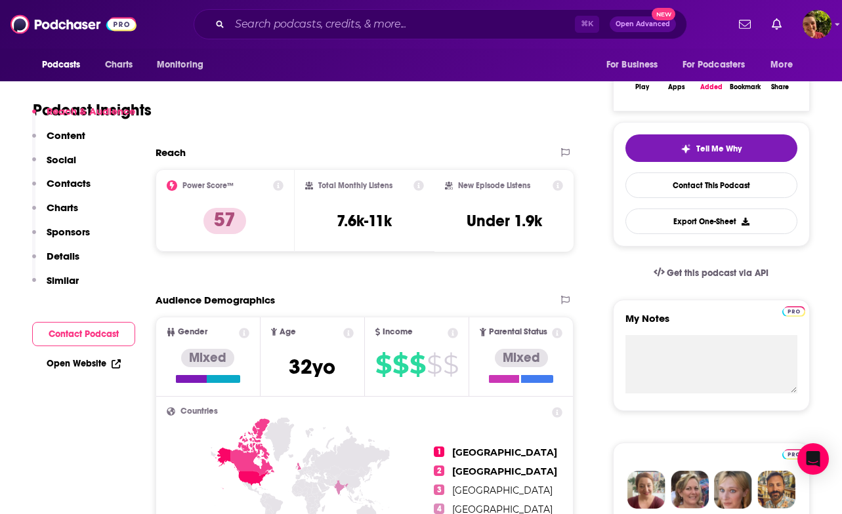
scroll to position [0, 0]
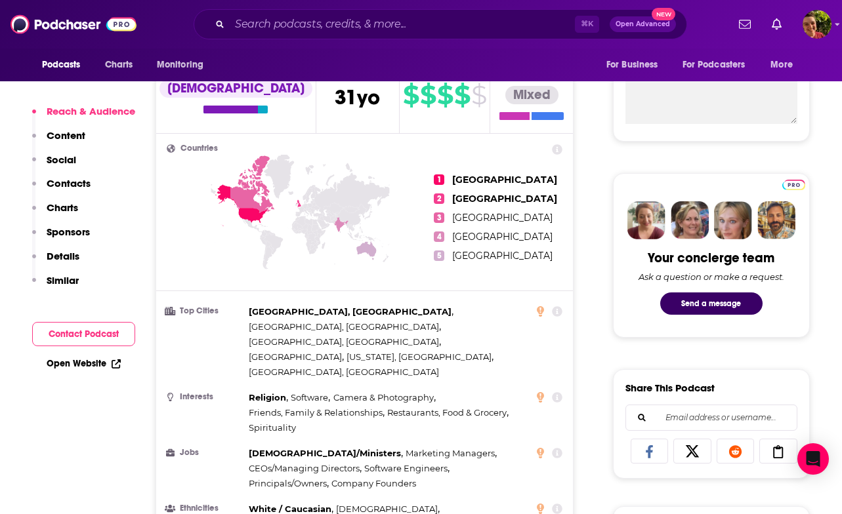
scroll to position [504, 0]
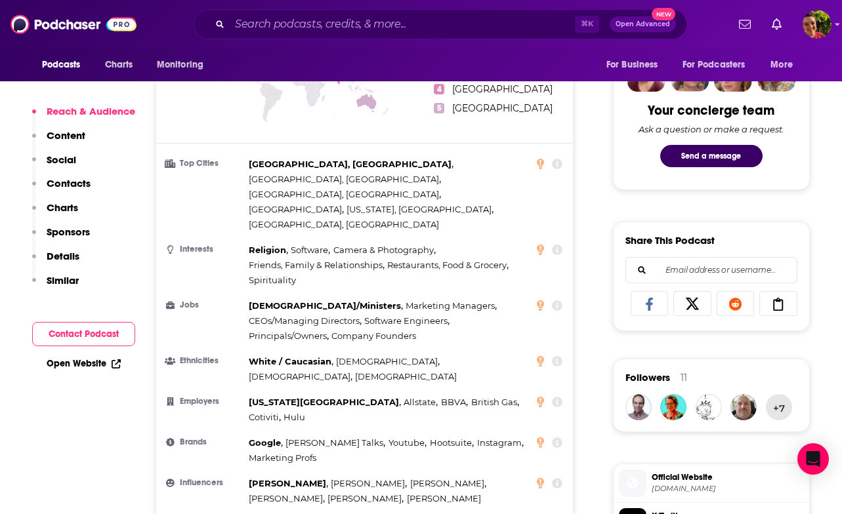
scroll to position [661, 0]
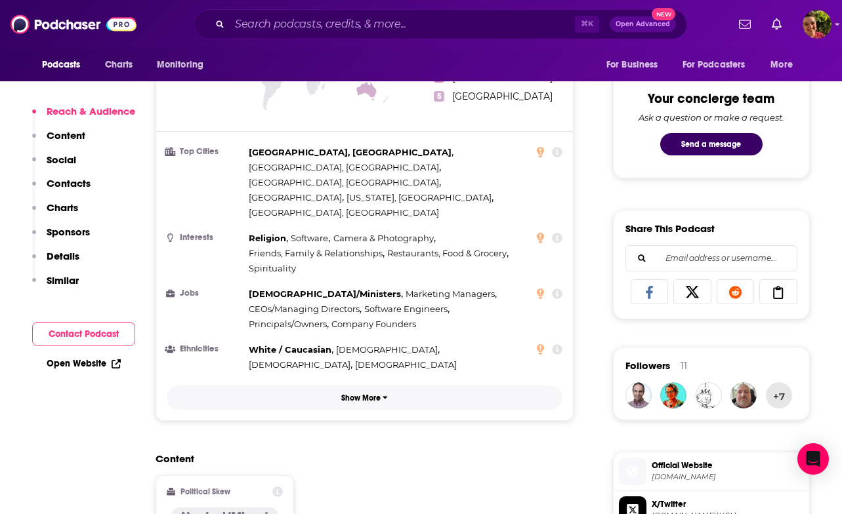
click at [392, 386] on button "Show More" at bounding box center [365, 398] width 396 height 24
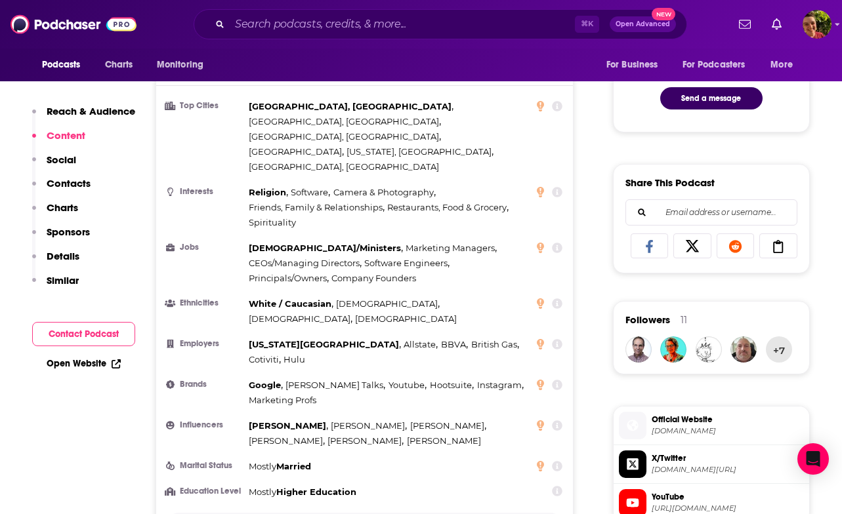
scroll to position [705, 0]
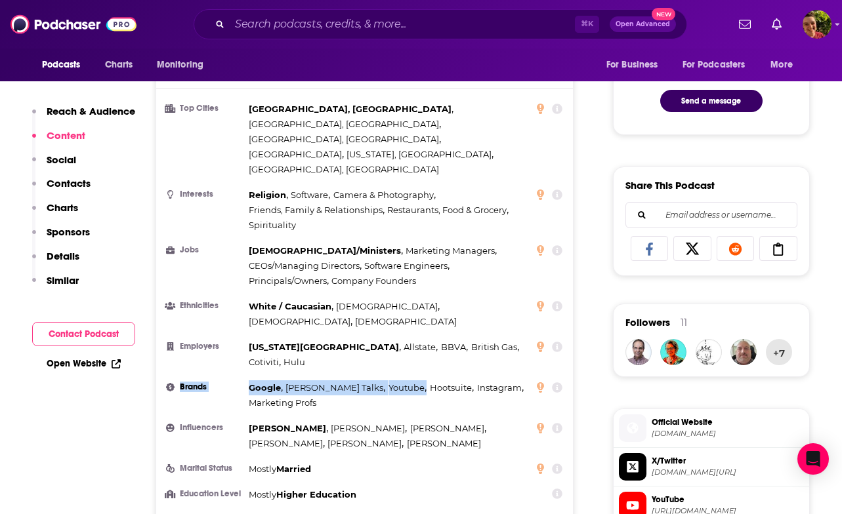
drag, startPoint x: 348, startPoint y: 316, endPoint x: 253, endPoint y: 309, distance: 95.3
click at [241, 380] on li "Brands Google , TED Talks , Youtube , Hootsuite , Instagram , Marketing Profs" at bounding box center [365, 395] width 396 height 30
click at [351, 331] on ul "Top Cities Columbus, OH , Cincinnati, OH , San Francisco, CA , London , New Yor…" at bounding box center [365, 302] width 396 height 401
drag, startPoint x: 249, startPoint y: 300, endPoint x: 471, endPoint y: 301, distance: 222.4
click at [471, 380] on div "Google , TED Talks , Youtube , Hootsuite , Instagram , Marketing Profs" at bounding box center [389, 395] width 280 height 30
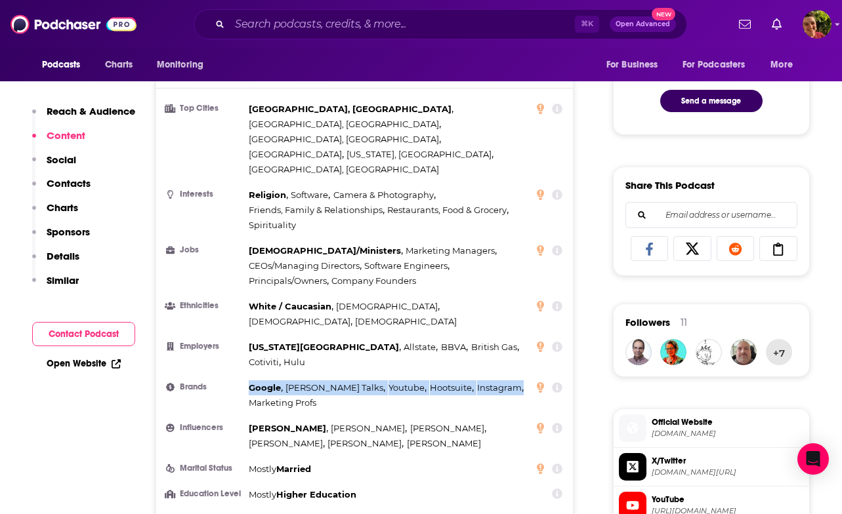
copy div "Google , TED Talks , Youtube , Hootsuite , Instagram ,"
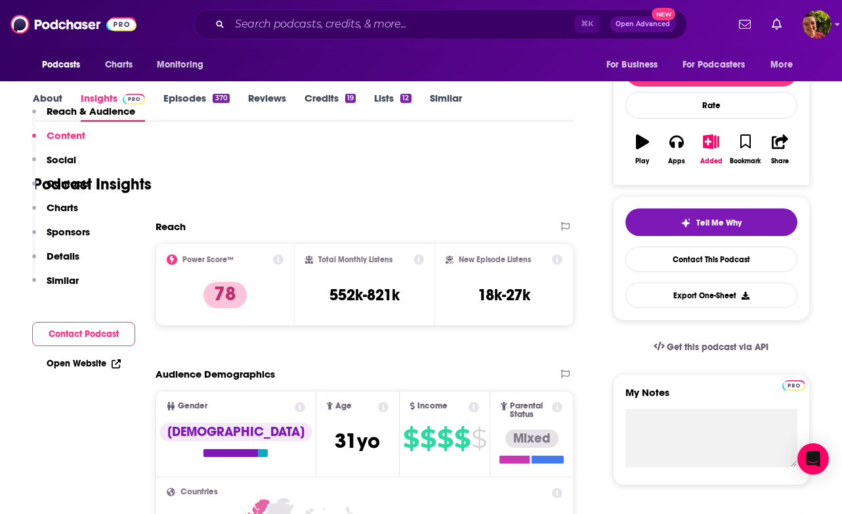
scroll to position [0, 0]
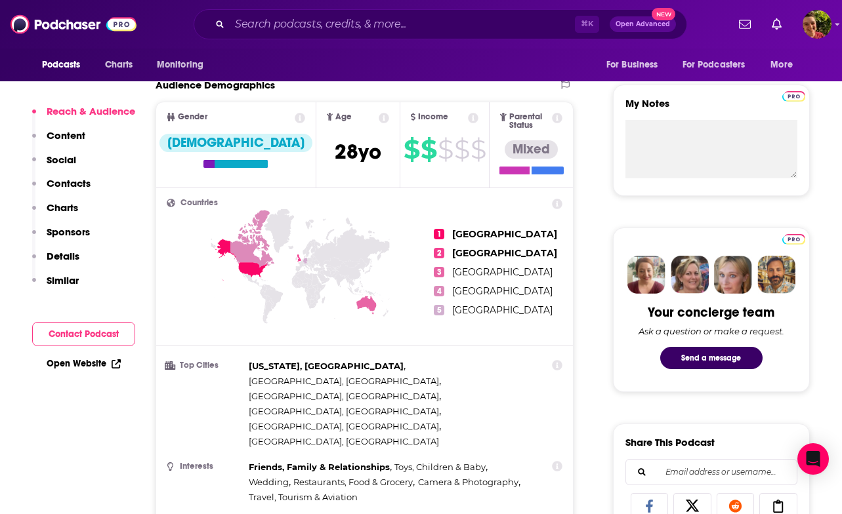
scroll to position [565, 0]
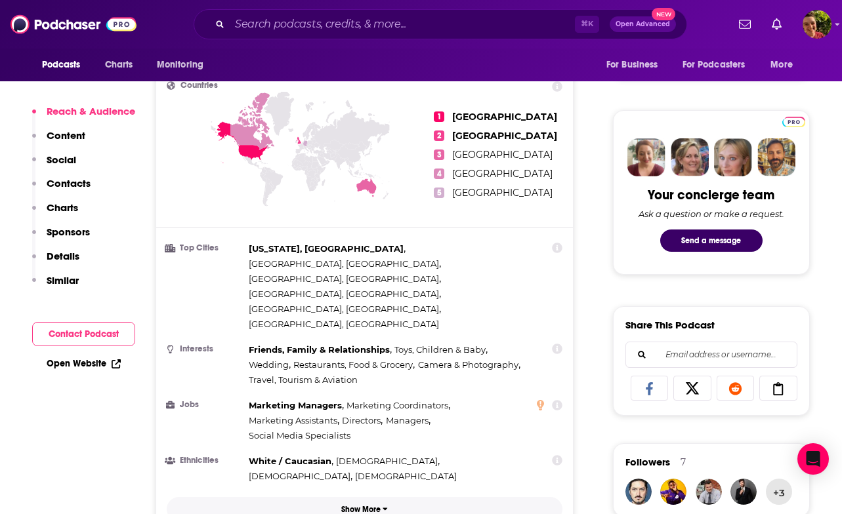
click at [340, 497] on button "Show More" at bounding box center [365, 509] width 396 height 24
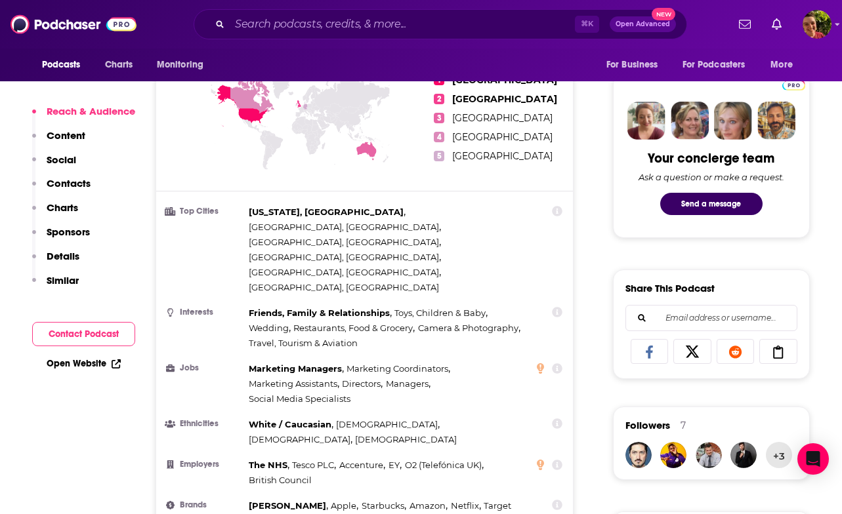
scroll to position [0, 0]
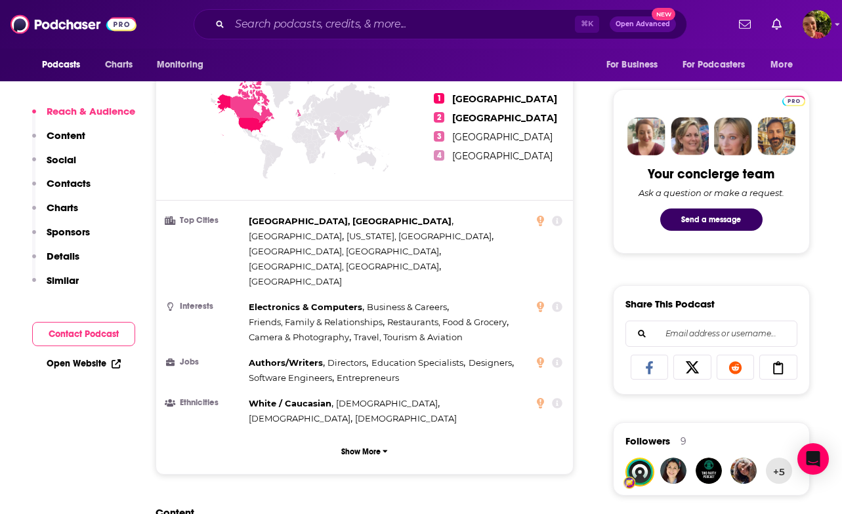
scroll to position [575, 0]
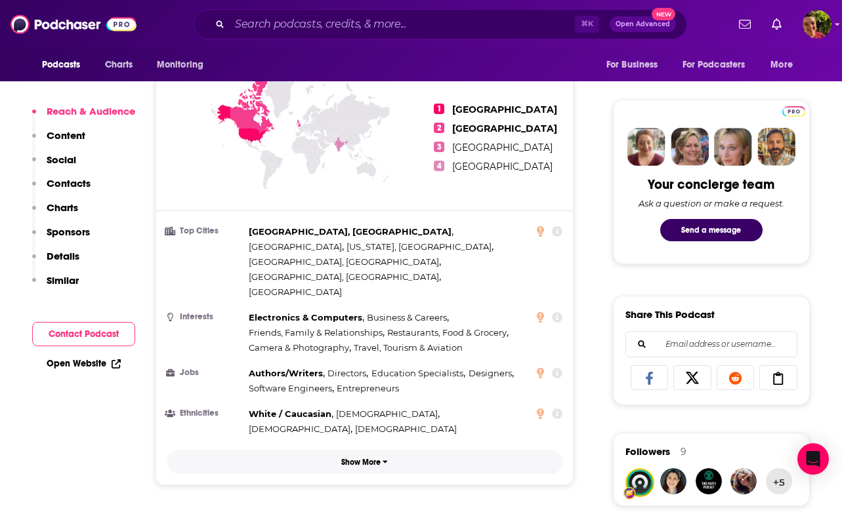
click at [390, 450] on button "Show More" at bounding box center [365, 462] width 396 height 24
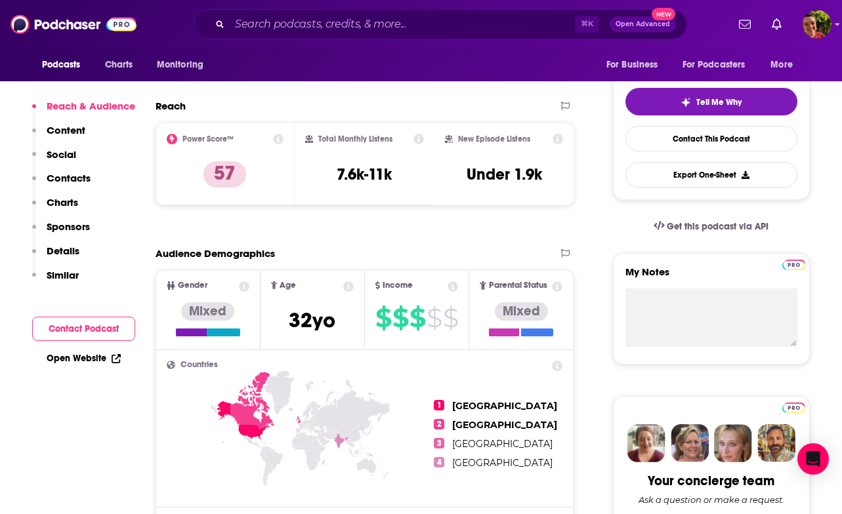
scroll to position [338, 0]
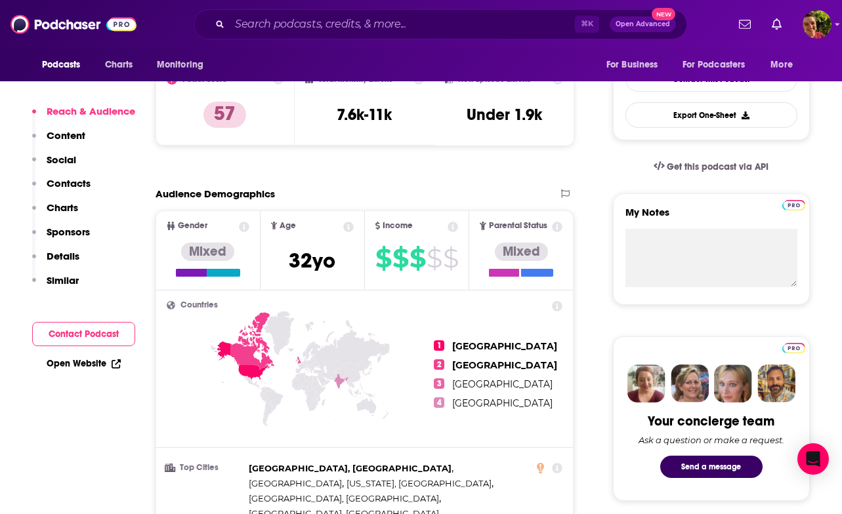
click at [73, 190] on button "Contacts" at bounding box center [61, 189] width 58 height 24
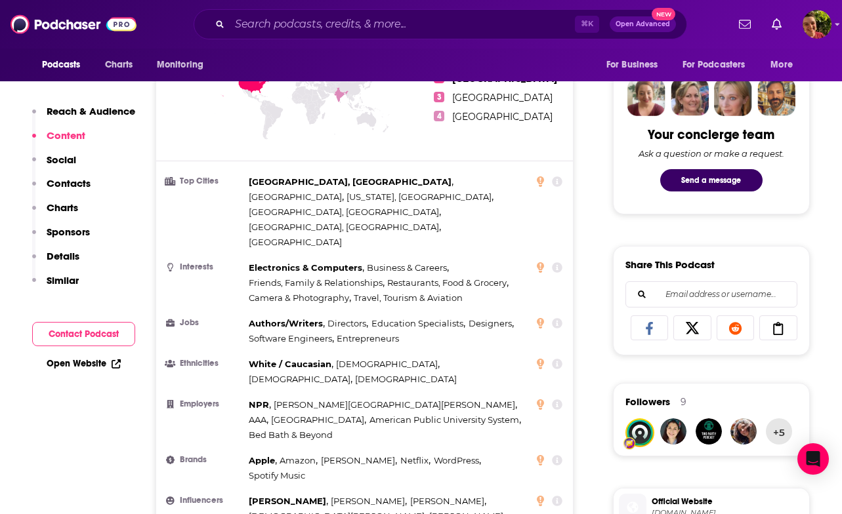
scroll to position [671, 0]
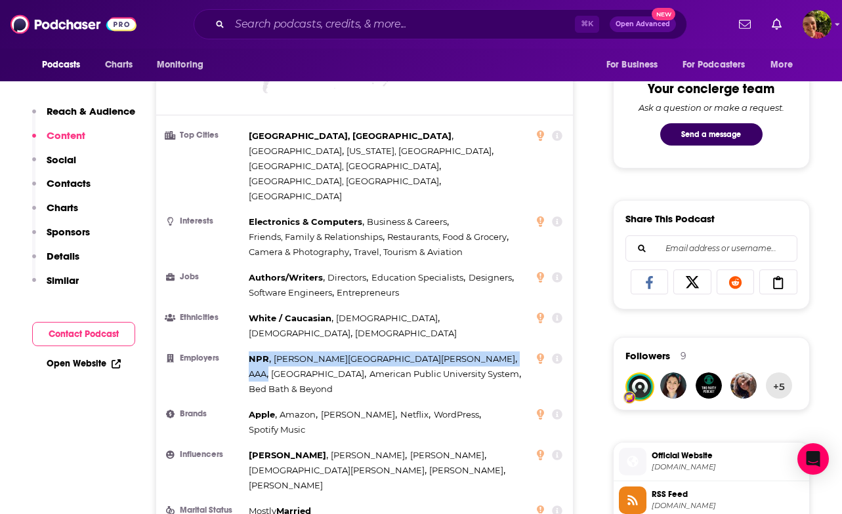
drag, startPoint x: 248, startPoint y: 298, endPoint x: 406, endPoint y: 298, distance: 158.1
click at [406, 352] on div "NPR , Johns Hopkins University , AAA , Algonquin College , American Public Univ…" at bounding box center [389, 374] width 280 height 45
copy div "NPR , Johns Hopkins University , AAA ,"
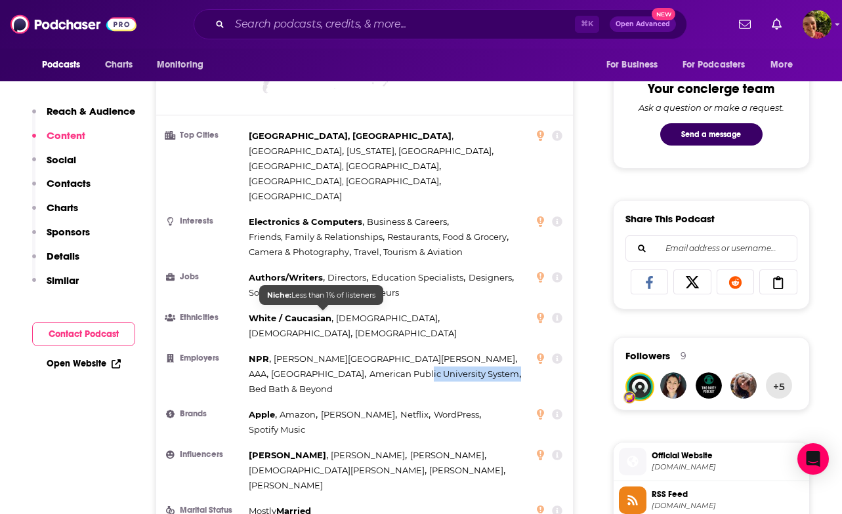
drag, startPoint x: 399, startPoint y: 317, endPoint x: 311, endPoint y: 317, distance: 87.9
click at [369, 367] on span "American Public University System ," at bounding box center [445, 374] width 152 height 15
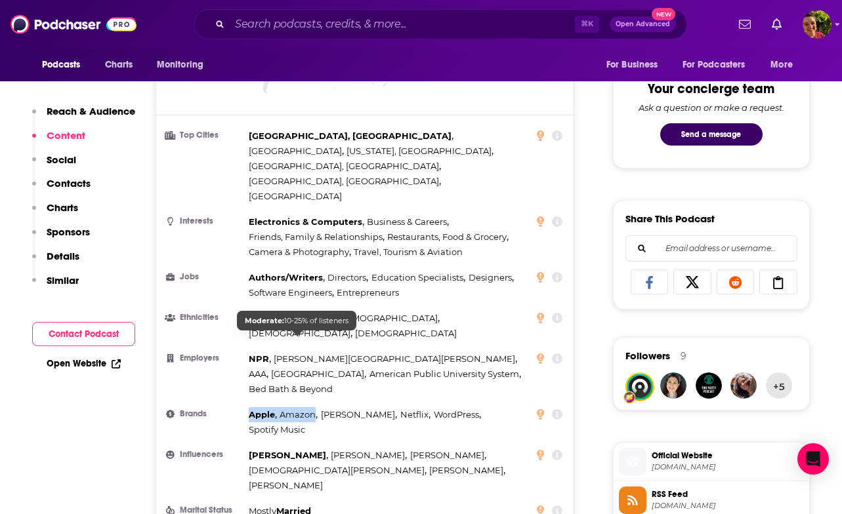
drag, startPoint x: 247, startPoint y: 338, endPoint x: 313, endPoint y: 340, distance: 66.3
click at [313, 407] on li "Brands Apple , Amazon , Walt Disney , Netflix , WordPress , Spotify Music" at bounding box center [365, 422] width 396 height 30
copy div "Apple , Amazon"
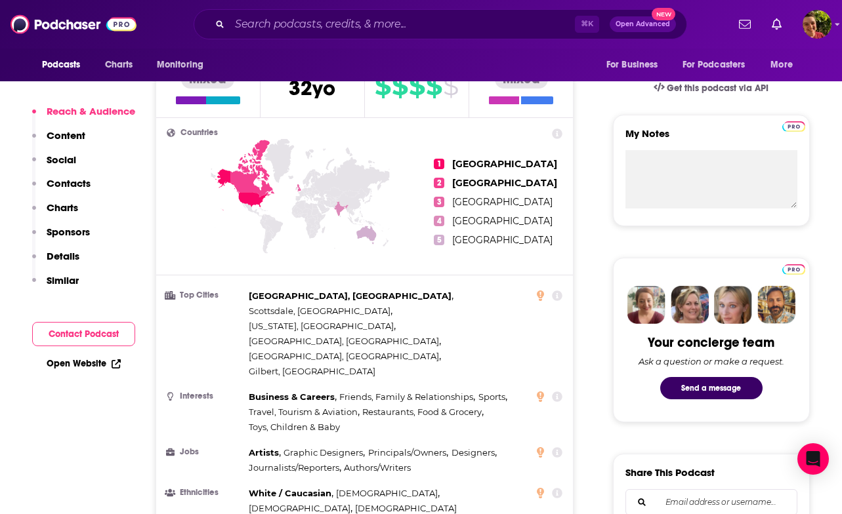
scroll to position [525, 0]
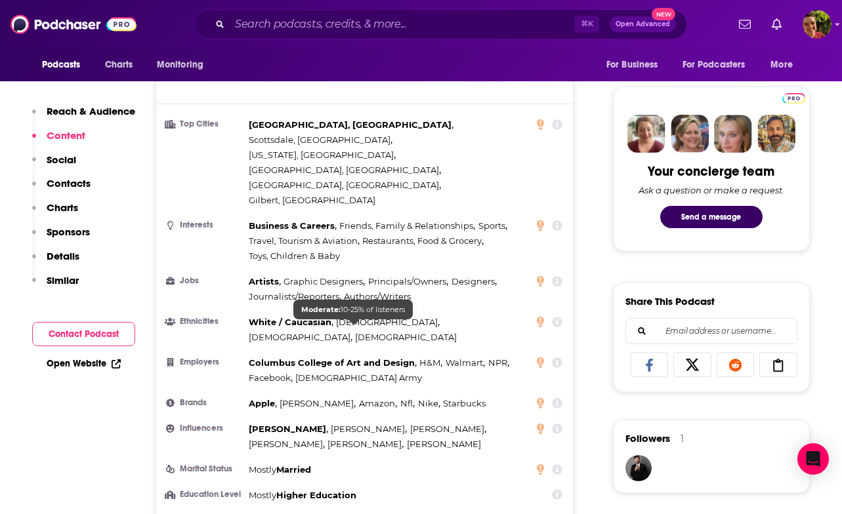
scroll to position [678, 0]
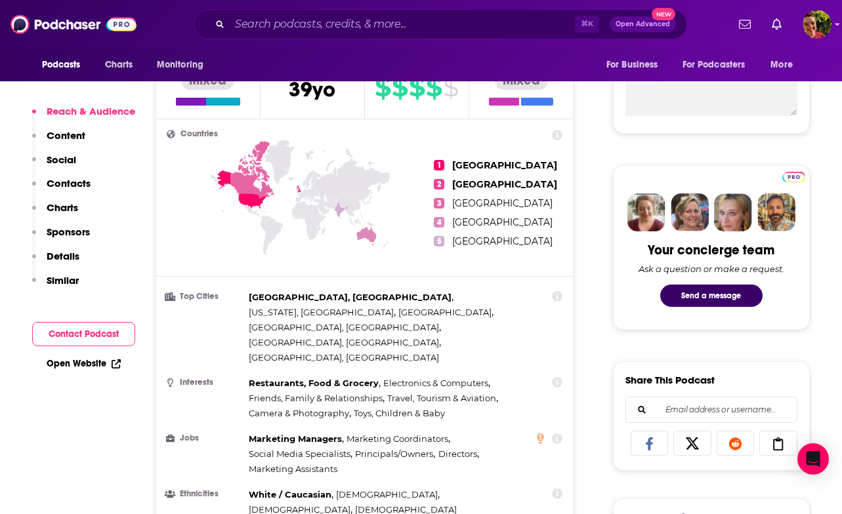
scroll to position [518, 0]
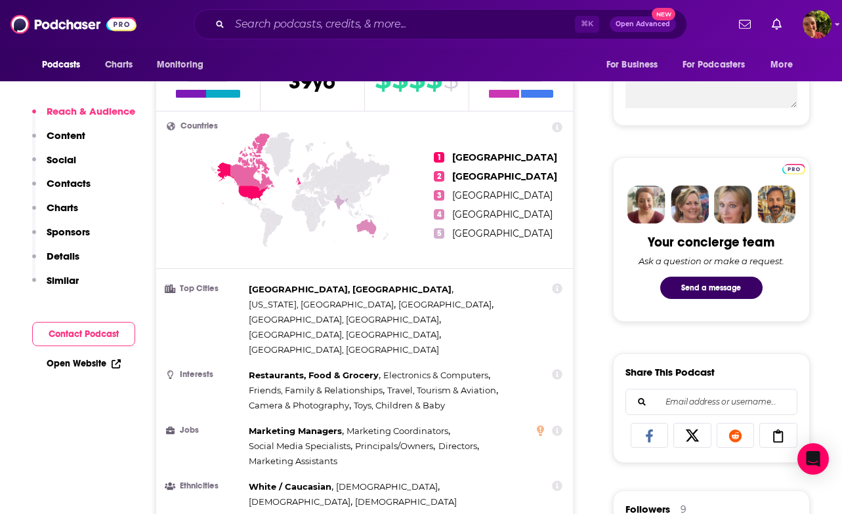
click at [393, 487] on div "Countries 1 [GEOGRAPHIC_DATA] 2 [GEOGRAPHIC_DATA] 3 [GEOGRAPHIC_DATA] 4 [GEOGRA…" at bounding box center [364, 335] width 417 height 446
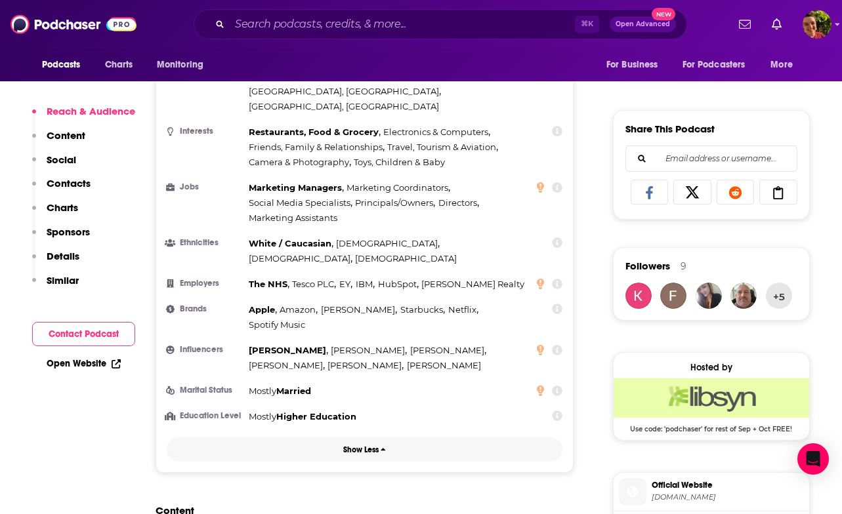
scroll to position [755, 0]
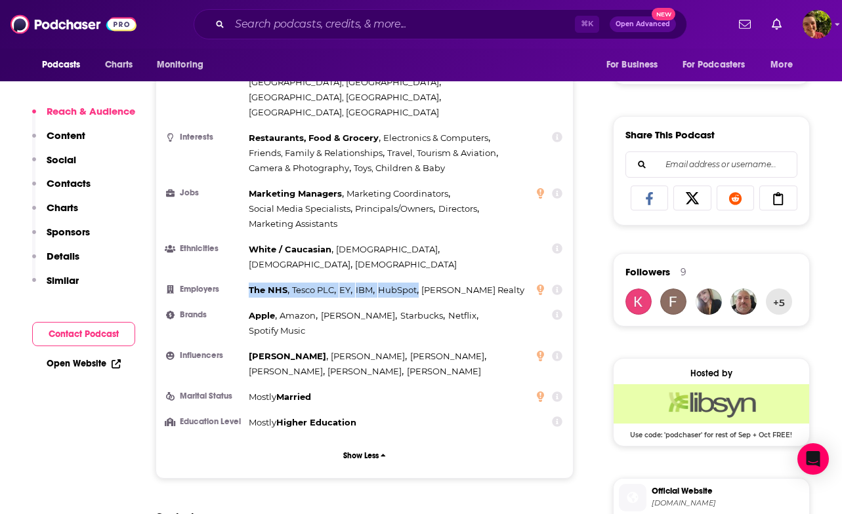
drag, startPoint x: 270, startPoint y: 219, endPoint x: 420, endPoint y: 230, distance: 150.6
click at [420, 230] on ul "Top Cities [GEOGRAPHIC_DATA], [GEOGRAPHIC_DATA] , [US_STATE], [GEOGRAPHIC_DATA]…" at bounding box center [365, 238] width 396 height 386
copy div "The NHS , Tesco PLC , EY , IBM , HubSpot ,"
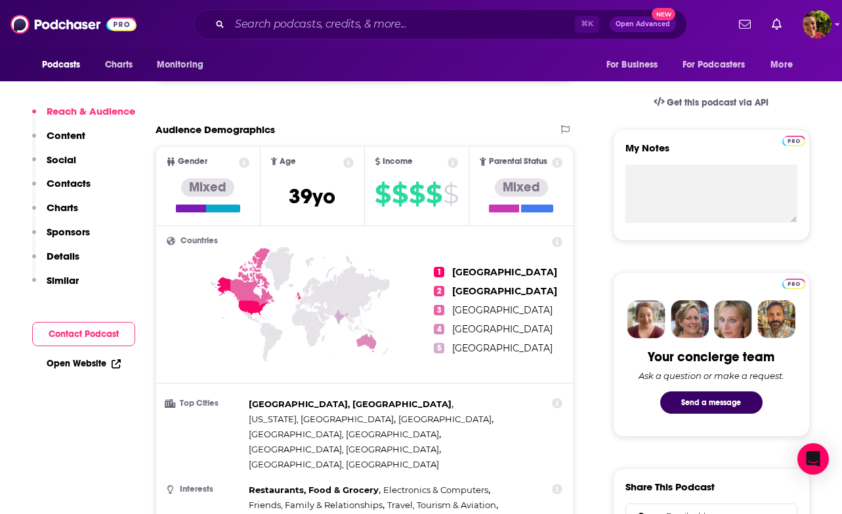
scroll to position [595, 0]
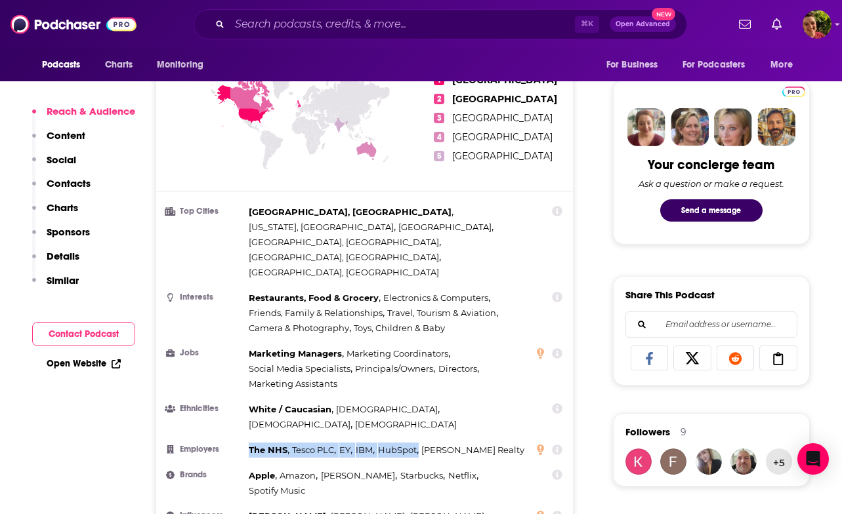
copy div "The NHS , Tesco PLC , EY , IBM , HubSpot ,"
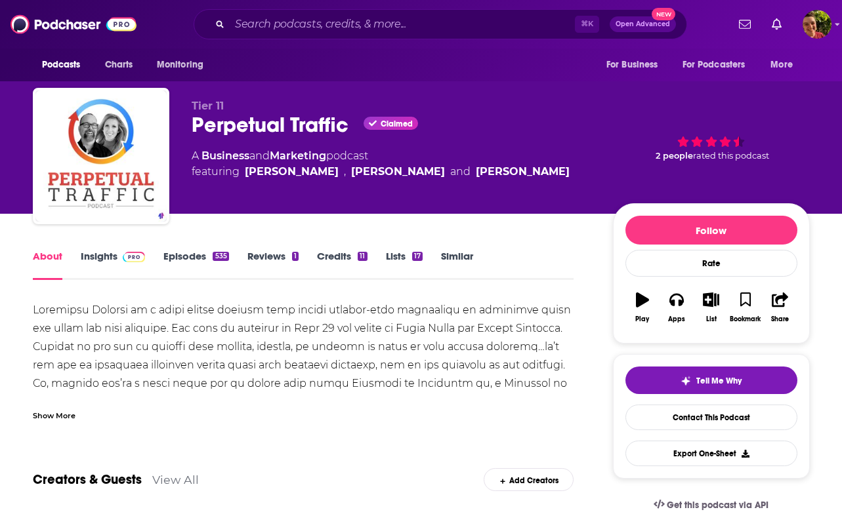
click at [132, 255] on img at bounding box center [134, 257] width 23 height 10
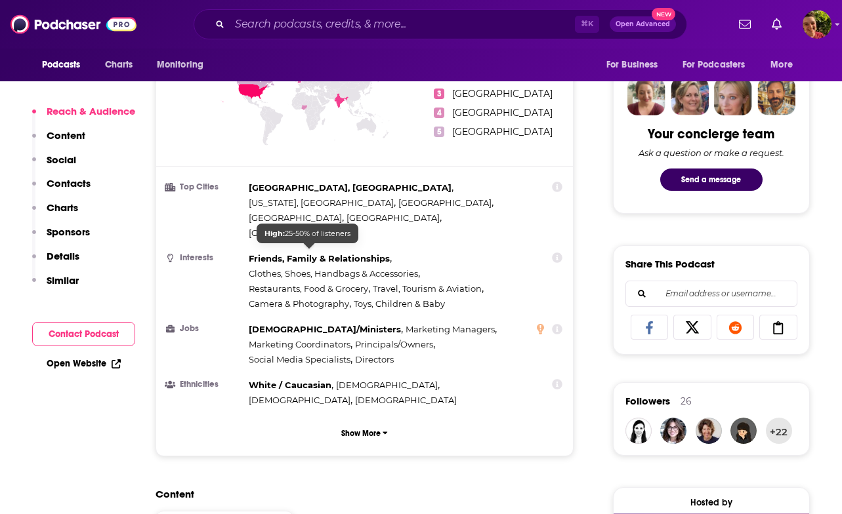
scroll to position [617, 0]
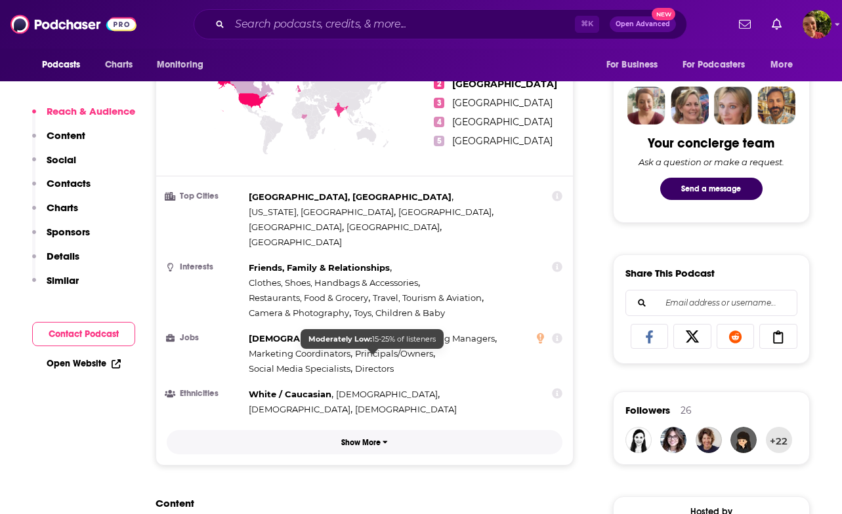
click at [361, 438] on p "Show More" at bounding box center [360, 442] width 39 height 9
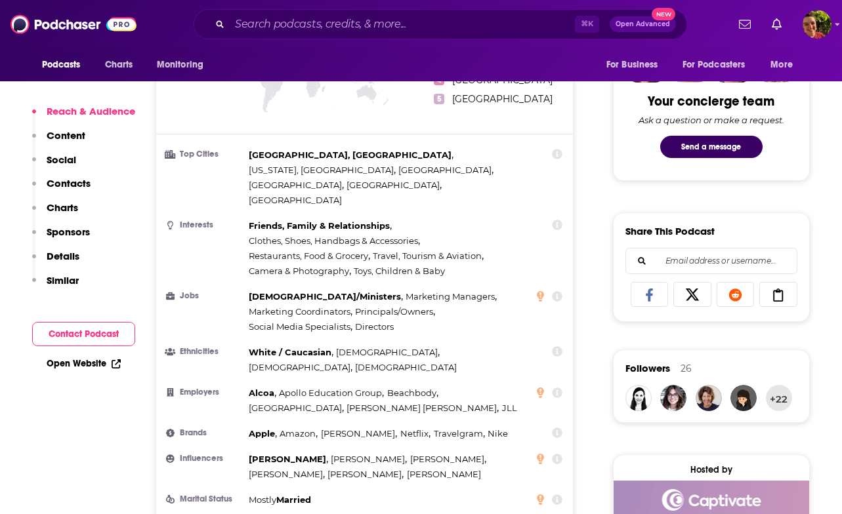
scroll to position [659, 0]
click at [258, 387] on span "Alcoa" at bounding box center [262, 392] width 26 height 10
copy span "Alcoa ,"
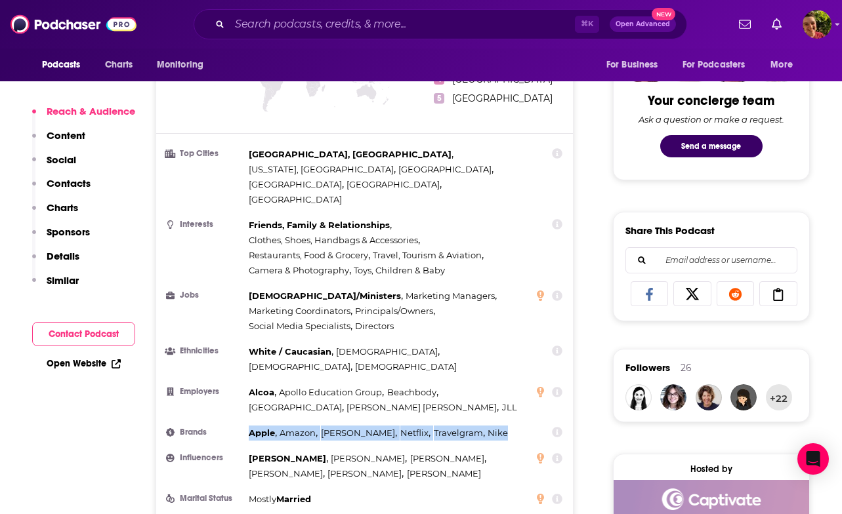
drag, startPoint x: 248, startPoint y: 382, endPoint x: 476, endPoint y: 391, distance: 228.5
click at [476, 391] on ul "Top Cities [GEOGRAPHIC_DATA], [GEOGRAPHIC_DATA] , [US_STATE], [GEOGRAPHIC_DATA]…" at bounding box center [365, 340] width 396 height 386
copy div "Apple , Amazon , [PERSON_NAME] , Netflix , Travelgram , Nike"
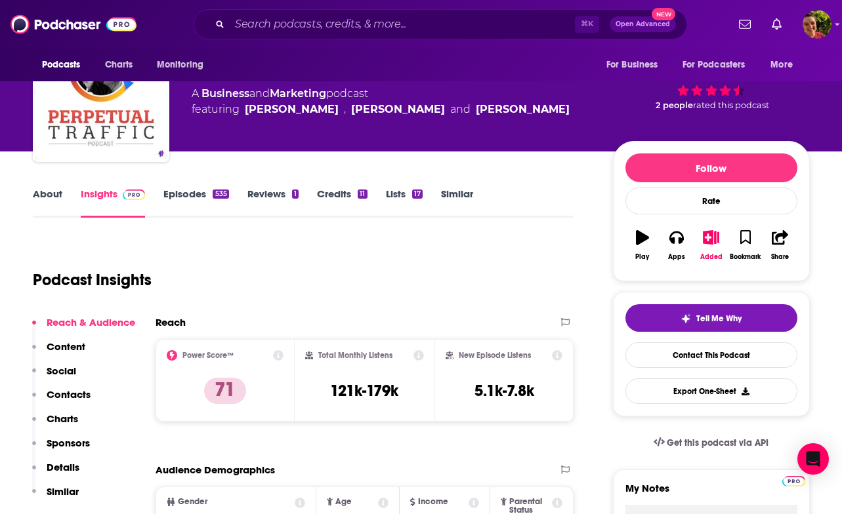
scroll to position [0, 0]
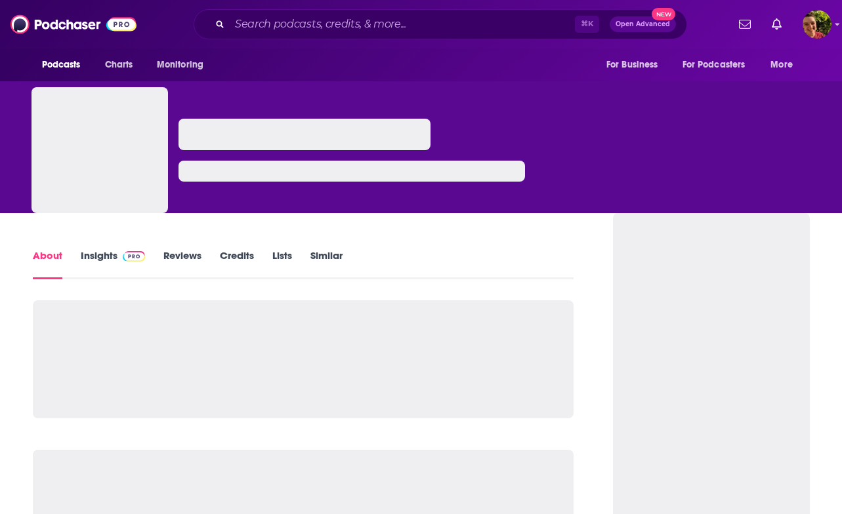
click at [118, 259] on span at bounding box center [131, 255] width 28 height 12
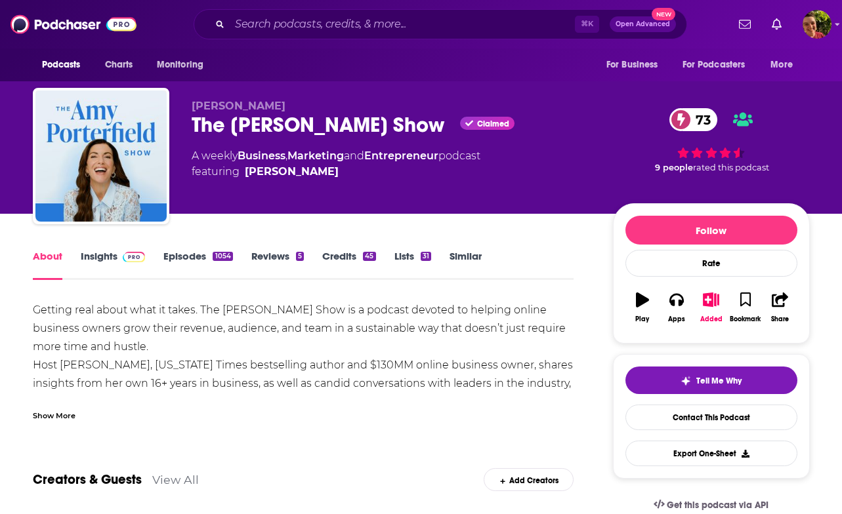
click at [117, 263] on link "Insights" at bounding box center [113, 265] width 65 height 30
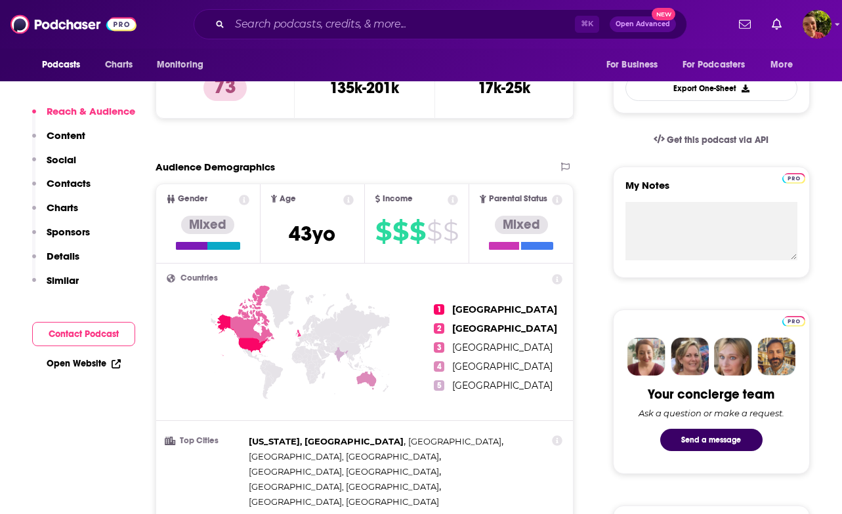
scroll to position [575, 0]
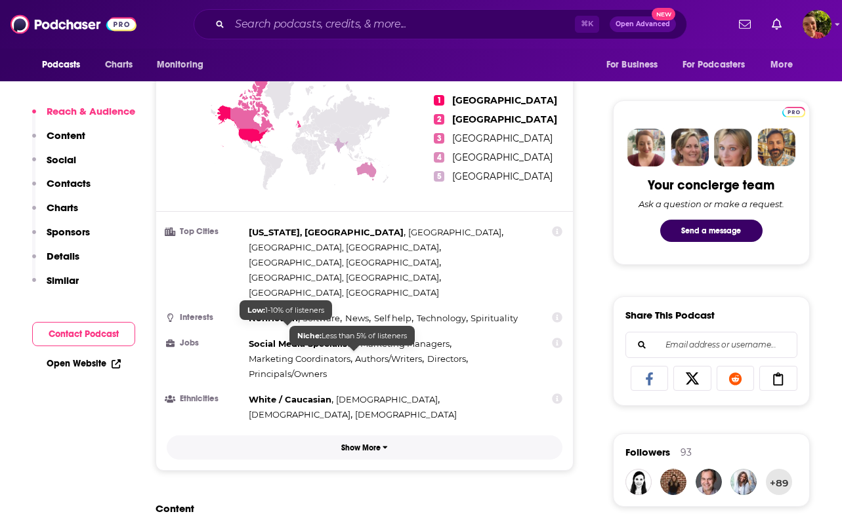
click at [356, 436] on button "Show More" at bounding box center [365, 448] width 396 height 24
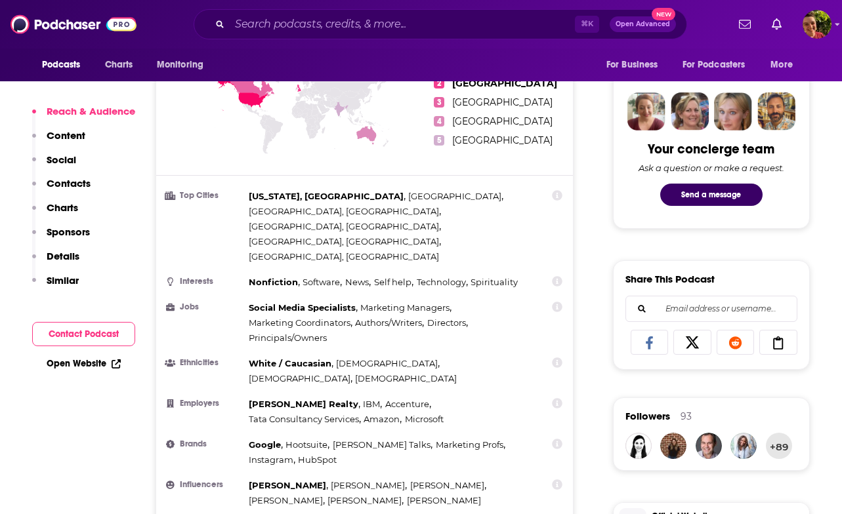
scroll to position [611, 0]
drag, startPoint x: 277, startPoint y: 371, endPoint x: 374, endPoint y: 390, distance: 98.8
click at [374, 390] on ul "Top Cities [US_STATE], [GEOGRAPHIC_DATA] , [GEOGRAPHIC_DATA] , [GEOGRAPHIC_DATA…" at bounding box center [365, 373] width 396 height 371
copy div "Google , Hootsuite , [PERSON_NAME] Talks"
click at [400, 12] on div "⌘ K Open Advanced New" at bounding box center [440, 24] width 493 height 30
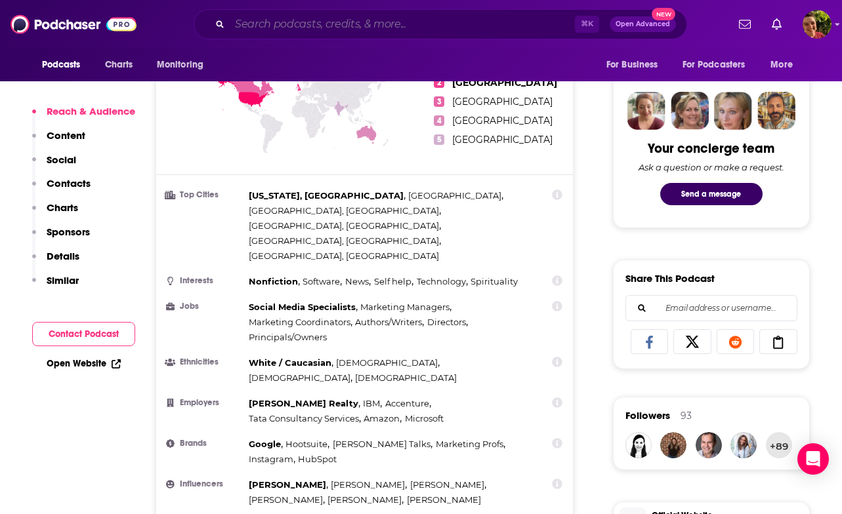
click at [391, 33] on input "Search podcasts, credits, & more..." at bounding box center [402, 24] width 345 height 21
paste input "The Marketing Millennials"
type input "The Marketing Millennials"
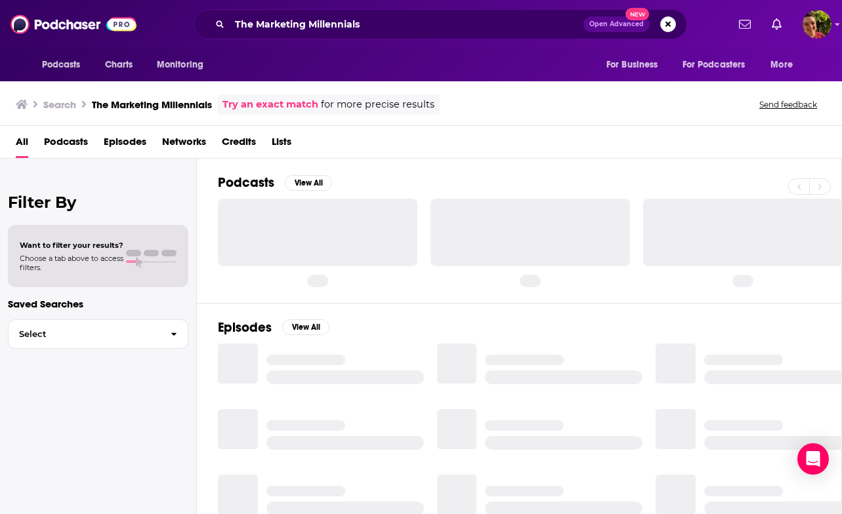
scroll to position [9, 0]
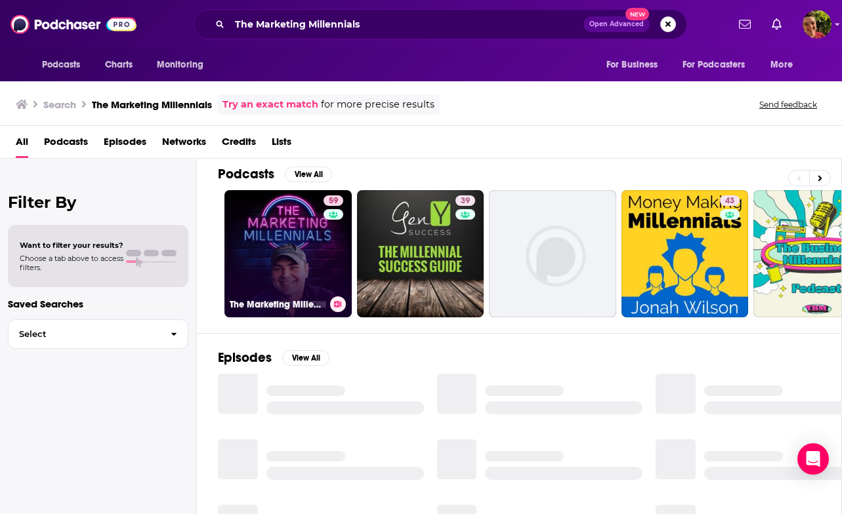
click at [312, 279] on link "59 The Marketing Millennials" at bounding box center [287, 253] width 127 height 127
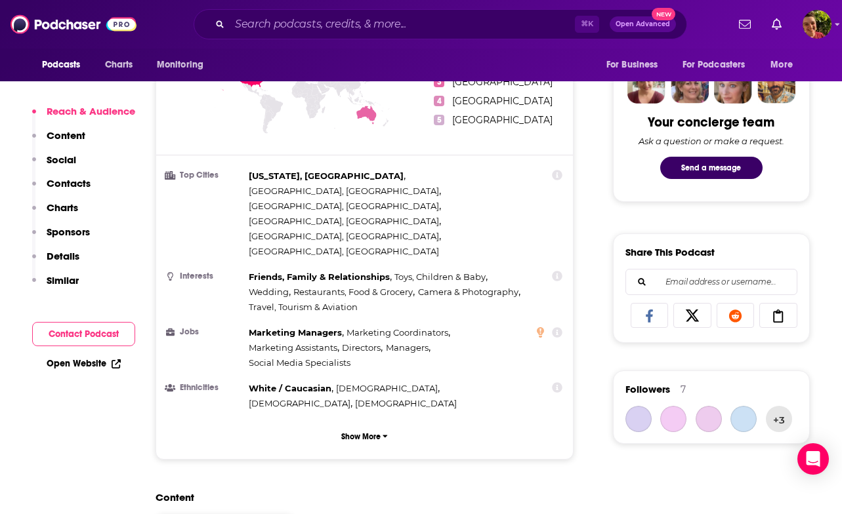
scroll to position [663, 0]
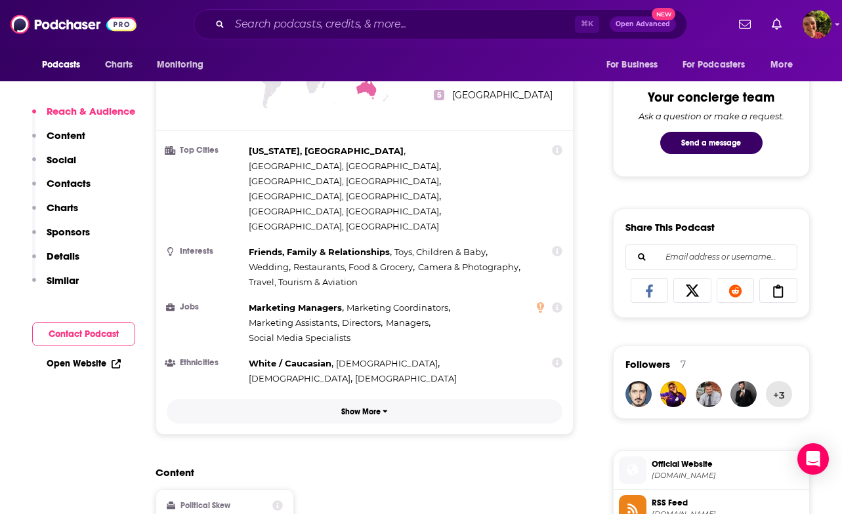
click at [368, 399] on button "Show More" at bounding box center [365, 411] width 396 height 24
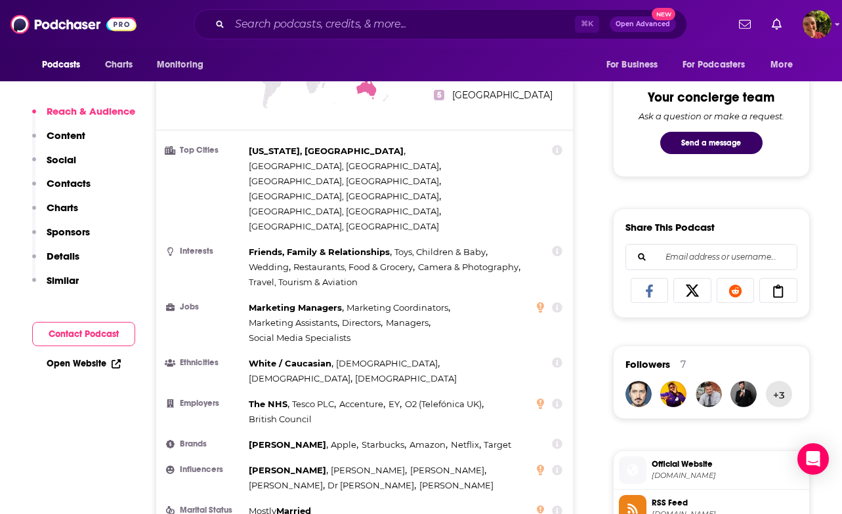
drag, startPoint x: 354, startPoint y: 350, endPoint x: 392, endPoint y: 368, distance: 41.7
click at [392, 368] on ul "Top Cities New York, NY , Los Angeles, CA , Chicago, IL , San Diego, CA , Atlan…" at bounding box center [365, 331] width 396 height 375
drag, startPoint x: 313, startPoint y: 352, endPoint x: 359, endPoint y: 369, distance: 49.0
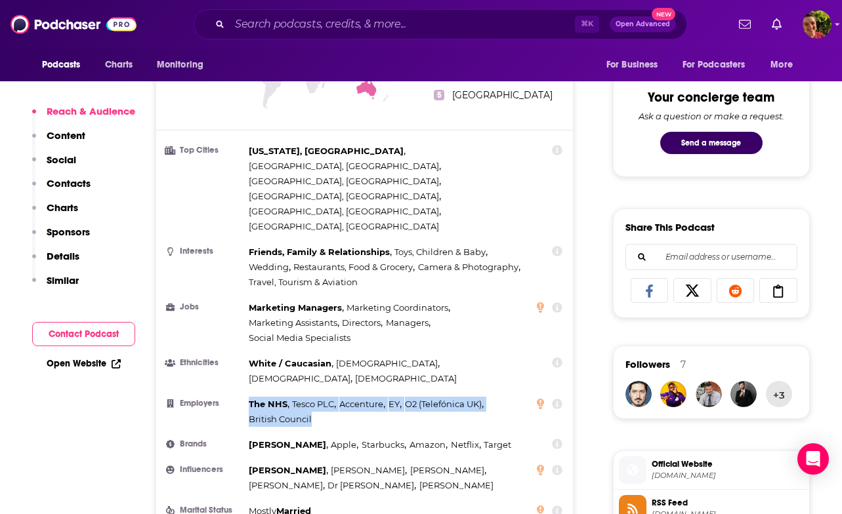
drag, startPoint x: 247, startPoint y: 310, endPoint x: 314, endPoint y: 340, distance: 73.4
click at [314, 340] on ul "Top Cities New York, NY , Los Angeles, CA , Chicago, IL , San Diego, CA , Atlan…" at bounding box center [365, 331] width 396 height 375
copy div "The NHS , Tesco PLC , Accenture , EY , O2 (Telefónica UK) , British Council"
click at [485, 397] on div "The NHS , Tesco PLC , Accenture , EY , O2 (Telefónica UK) , British Council" at bounding box center [389, 412] width 280 height 30
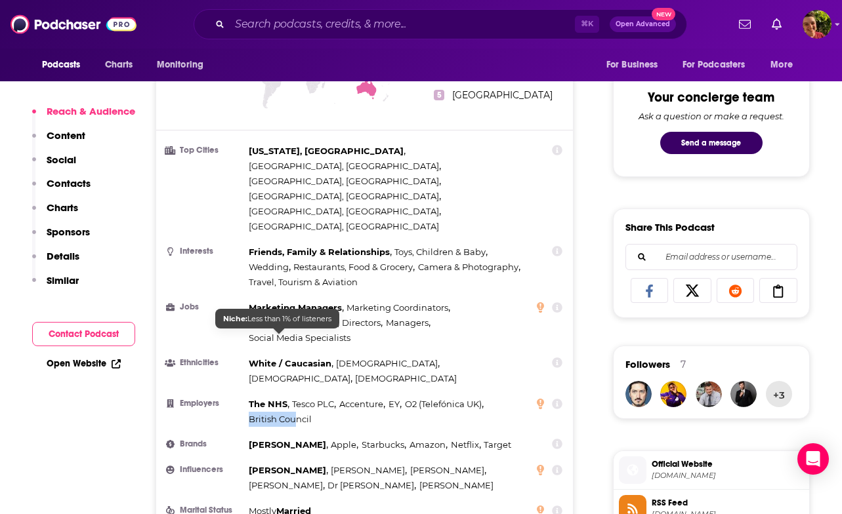
drag, startPoint x: 382, startPoint y: 346, endPoint x: 297, endPoint y: 331, distance: 86.5
click at [297, 331] on ul "Top Cities New York, NY , Los Angeles, CA , Chicago, IL , San Diego, CA , Atlan…" at bounding box center [365, 331] width 396 height 375
click at [314, 397] on div "The NHS , Tesco PLC , Accenture , EY , O2 (Telefónica UK) , British Council" at bounding box center [389, 412] width 280 height 30
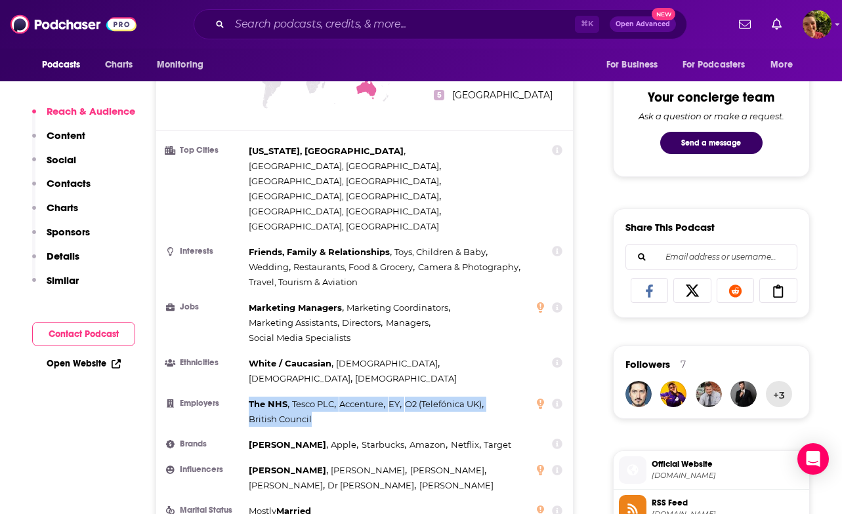
drag, startPoint x: 314, startPoint y: 337, endPoint x: 250, endPoint y: 326, distance: 64.6
click at [250, 397] on div "The NHS , Tesco PLC , Accenture , EY , O2 (Telefónica UK) , British Council" at bounding box center [389, 412] width 280 height 30
copy div "The NHS , Tesco PLC , Accenture , EY , O2 (Telefónica UK) , British Council"
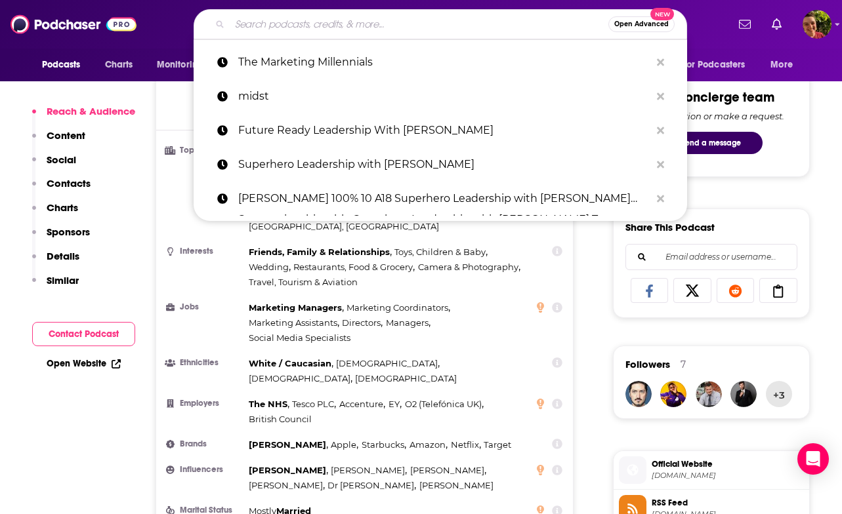
click at [388, 26] on input "Search podcasts, credits, & more..." at bounding box center [419, 24] width 379 height 21
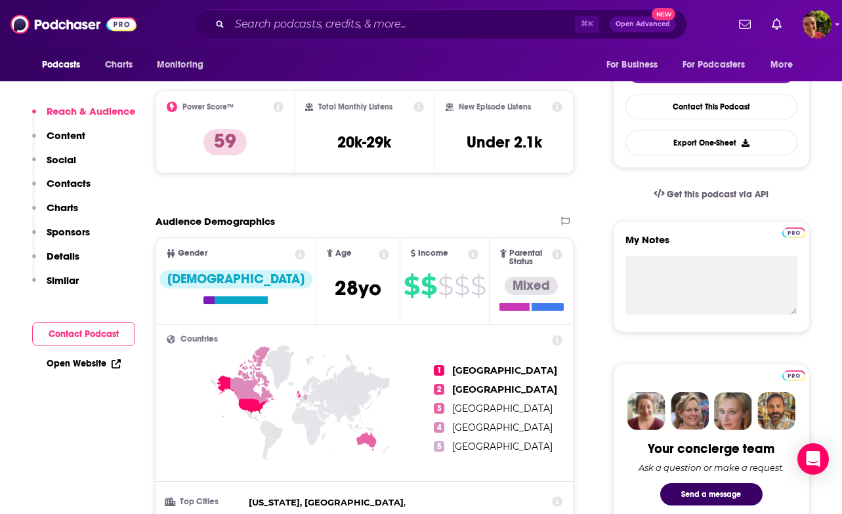
scroll to position [0, 0]
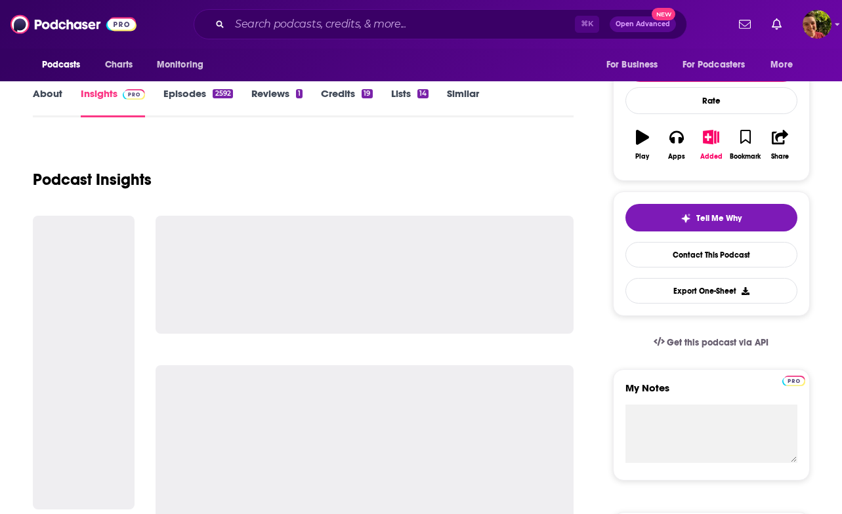
scroll to position [311, 0]
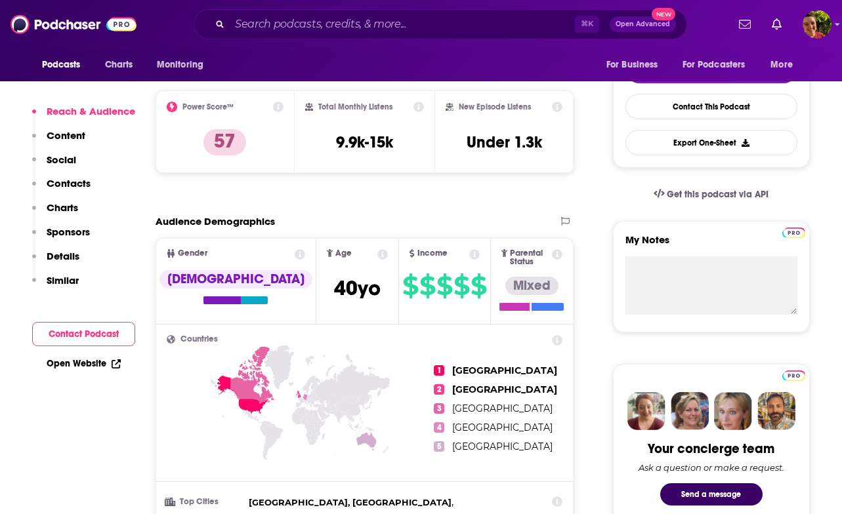
click at [77, 177] on p "Contacts" at bounding box center [69, 183] width 44 height 12
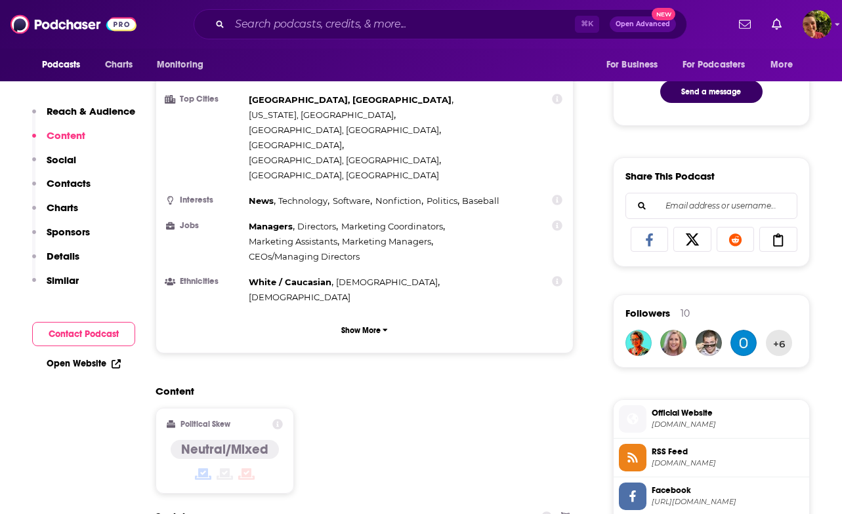
scroll to position [556, 0]
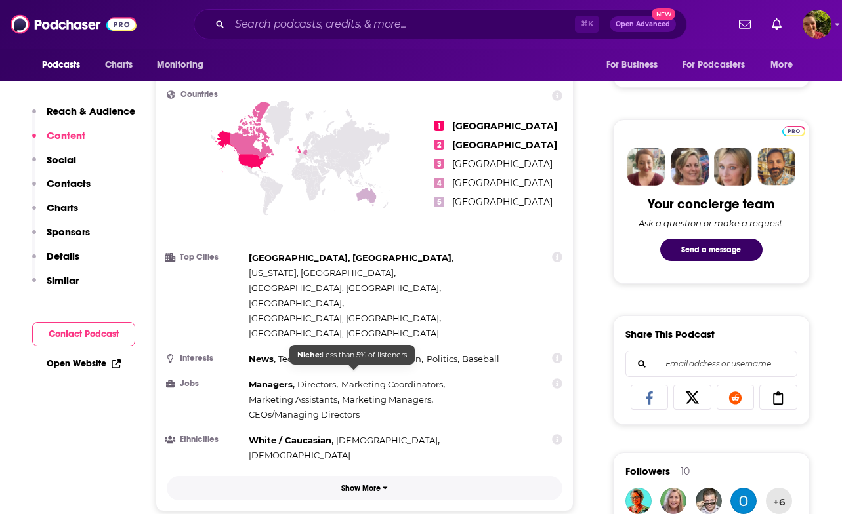
click at [352, 484] on p "Show More" at bounding box center [360, 488] width 39 height 9
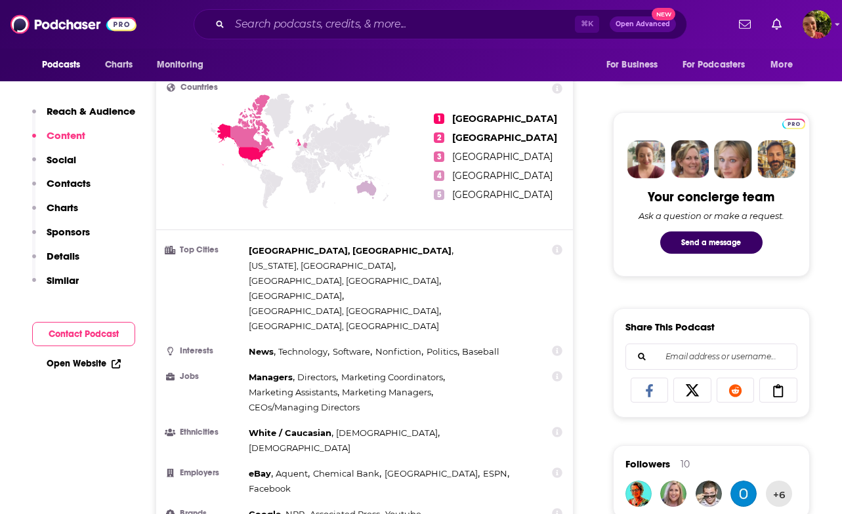
scroll to position [563, 0]
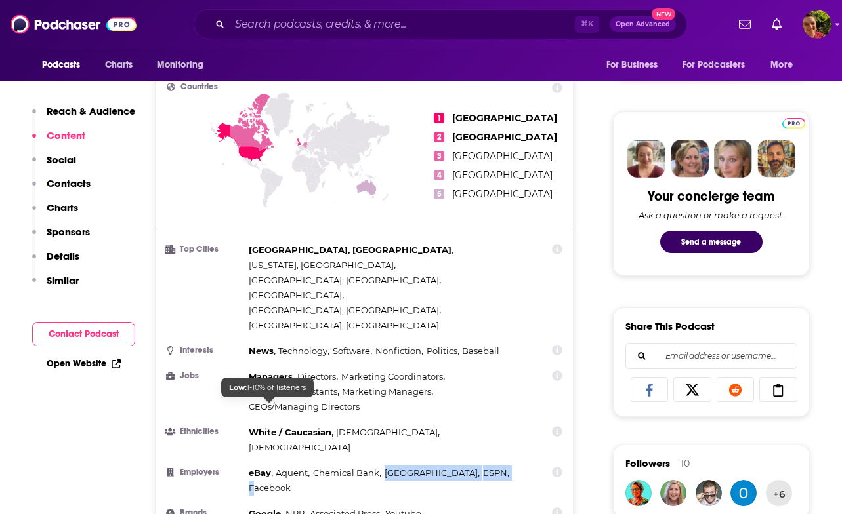
drag, startPoint x: 339, startPoint y: 416, endPoint x: 254, endPoint y: 405, distance: 85.9
click at [254, 405] on ul "Top Cities San Francisco, CA , New York, NY , San Diego, CA , London , Austin, …" at bounding box center [365, 436] width 396 height 386
click at [316, 419] on ul "Top Cities San Francisco, CA , New York, NY , San Diego, CA , London , Austin, …" at bounding box center [365, 436] width 396 height 386
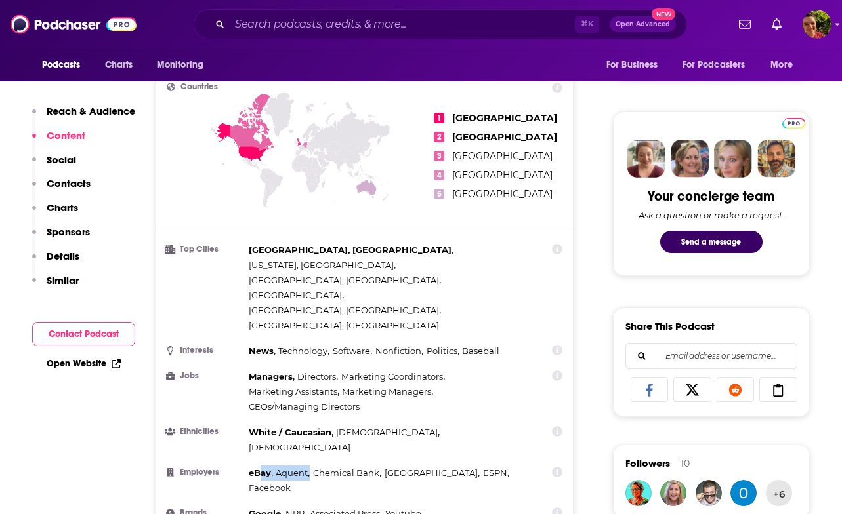
drag, startPoint x: 302, startPoint y: 408, endPoint x: 258, endPoint y: 392, distance: 47.3
click at [258, 466] on div "eBay , Aquent , Chemical Bank , Duke University , ESPN , Facebook" at bounding box center [389, 481] width 280 height 30
click at [308, 466] on div "eBay , Aquent , Chemical Bank , Duke University , ESPN , Facebook" at bounding box center [389, 481] width 280 height 30
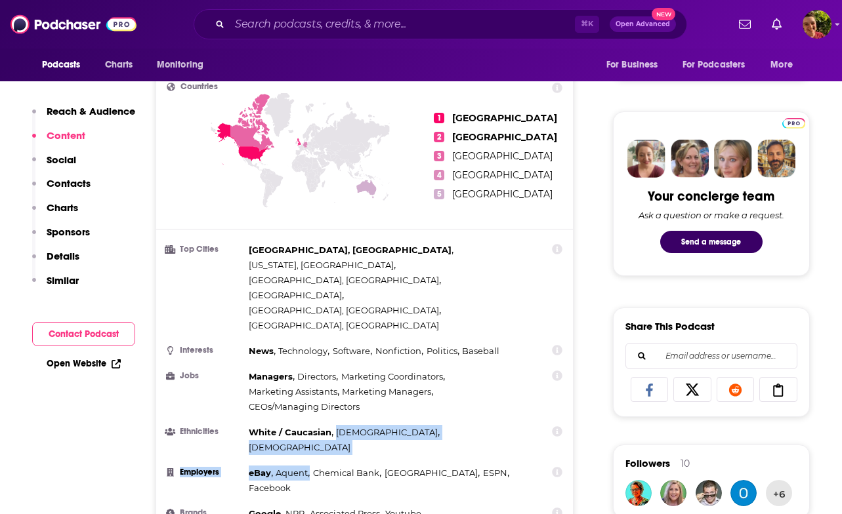
click at [304, 466] on div "eBay , Aquent , Chemical Bank , Duke University , ESPN , Facebook" at bounding box center [389, 481] width 280 height 30
drag, startPoint x: 247, startPoint y: 391, endPoint x: 302, endPoint y: 405, distance: 56.8
click at [302, 466] on li "Employers eBay , Aquent , Chemical Bank , Duke University , ESPN , Facebook" at bounding box center [365, 481] width 396 height 30
copy div "eBay , Aquent ,"
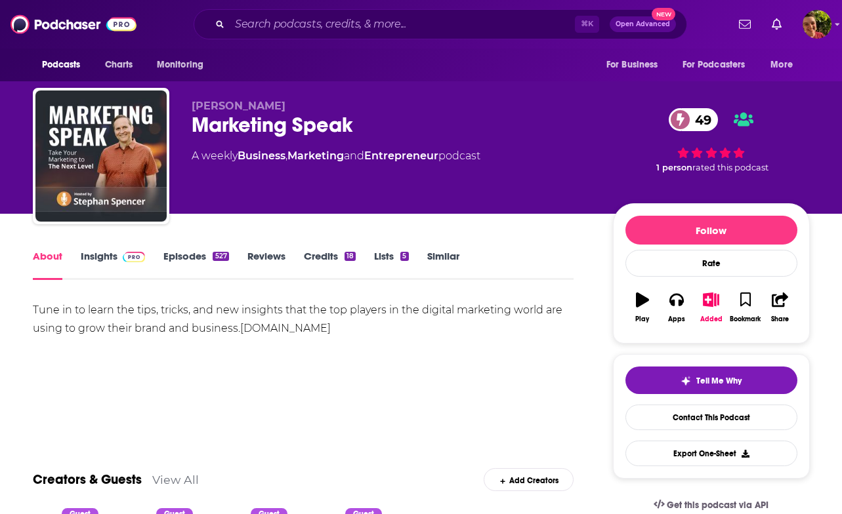
click at [114, 260] on link "Insights" at bounding box center [113, 265] width 65 height 30
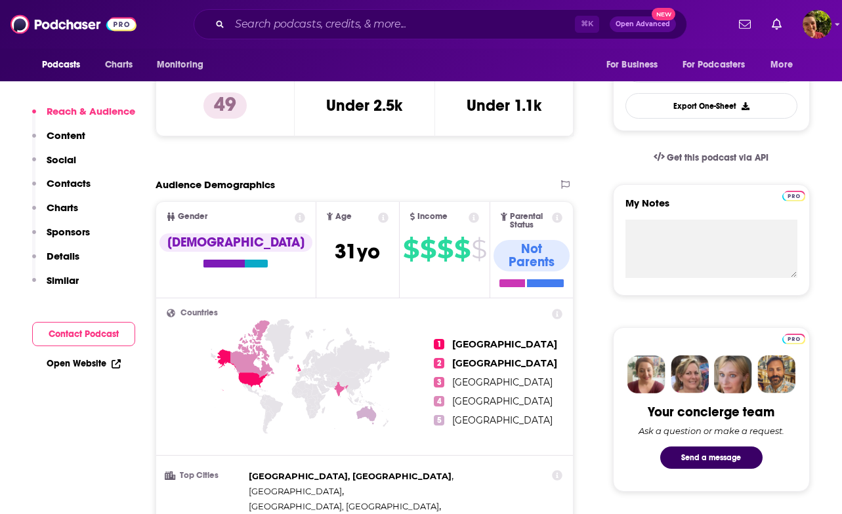
scroll to position [659, 0]
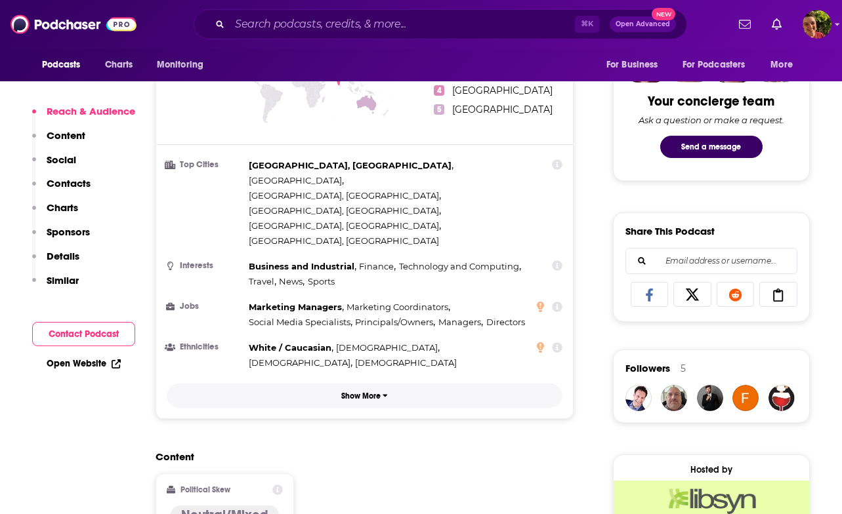
click at [363, 392] on p "Show More" at bounding box center [360, 396] width 39 height 9
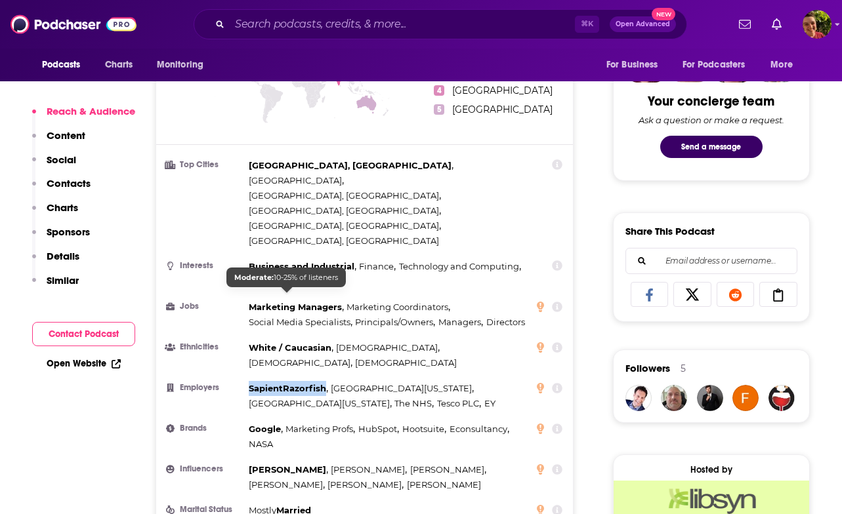
drag, startPoint x: 296, startPoint y: 289, endPoint x: 324, endPoint y: 297, distance: 29.3
click at [324, 297] on ul "Top Cities [GEOGRAPHIC_DATA], [GEOGRAPHIC_DATA] , [GEOGRAPHIC_DATA] , [GEOGRAPH…" at bounding box center [365, 351] width 396 height 386
copy span "SapientRazorfish"
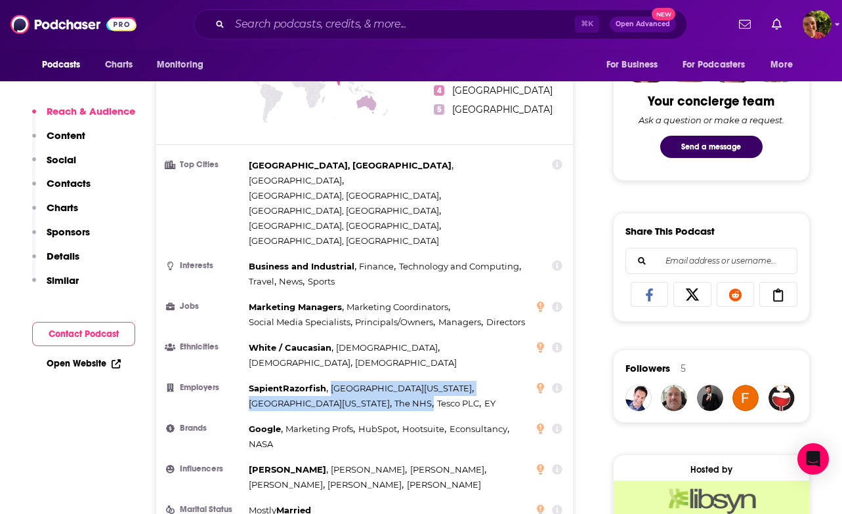
drag, startPoint x: 329, startPoint y: 295, endPoint x: 379, endPoint y: 318, distance: 54.9
click at [379, 381] on div "SapientRazorfish , [GEOGRAPHIC_DATA][US_STATE] , [GEOGRAPHIC_DATA][US_STATE] , …" at bounding box center [389, 396] width 280 height 30
copy div "[GEOGRAPHIC_DATA][US_STATE] , [GEOGRAPHIC_DATA][US_STATE] , The NHS ,"
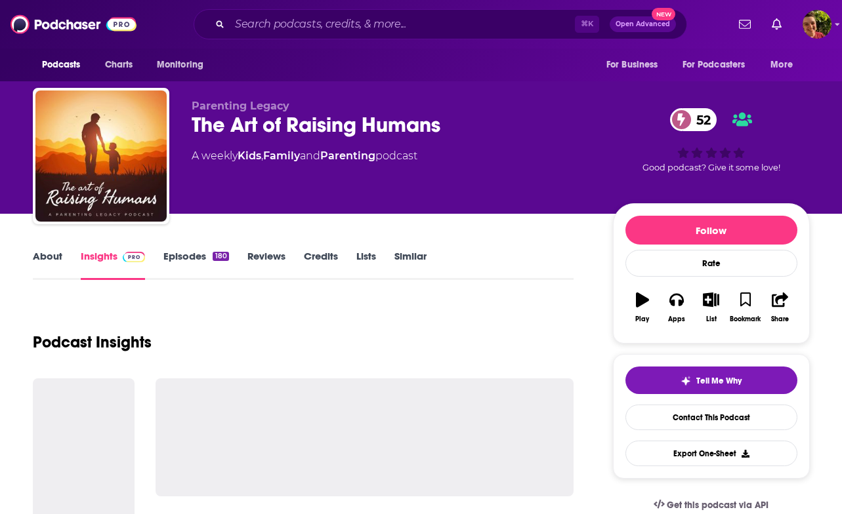
click at [258, 130] on div "The Art of Raising Humans 52" at bounding box center [392, 125] width 400 height 26
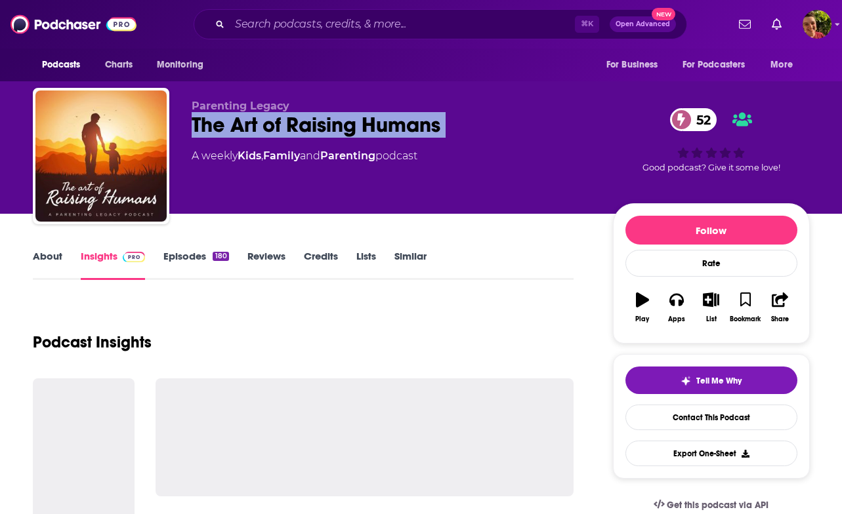
click at [258, 130] on div "The Art of Raising Humans 52" at bounding box center [392, 125] width 400 height 26
copy div "The Art of Raising Humans 52"
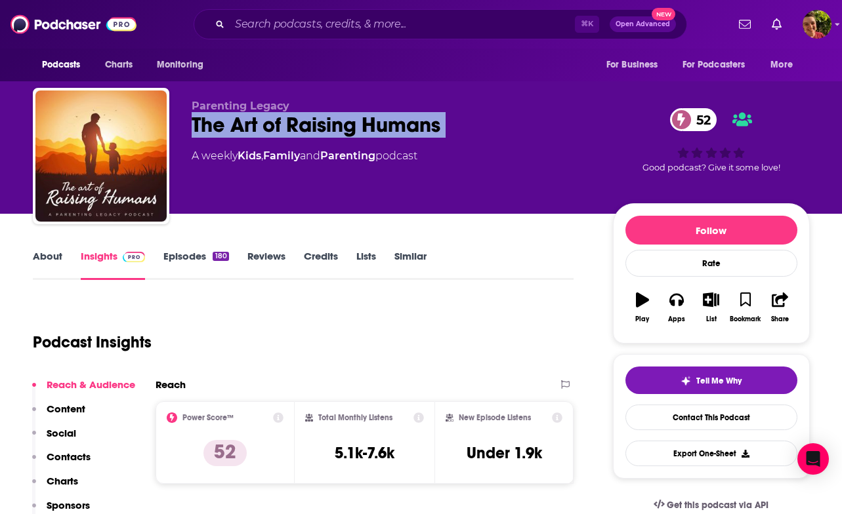
click at [54, 253] on link "About" at bounding box center [48, 265] width 30 height 30
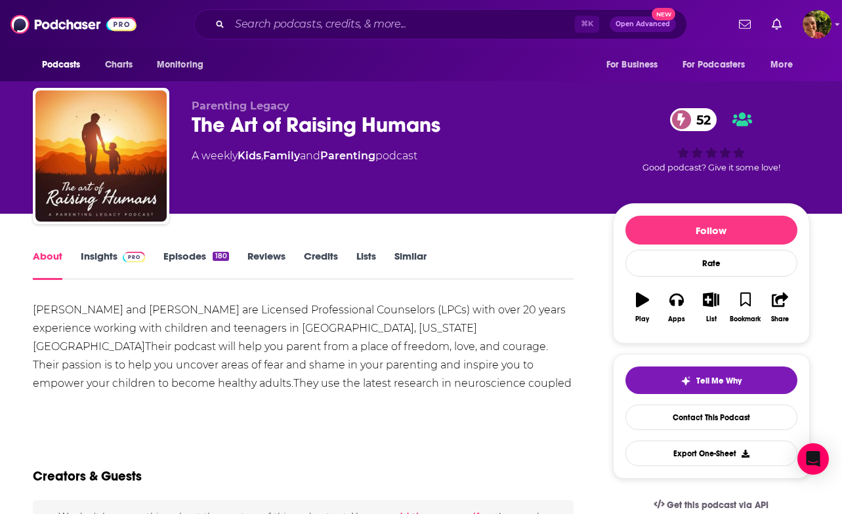
click at [207, 307] on div "[PERSON_NAME] and [PERSON_NAME] are Licensed Professional Counselors (LPCs) wit…" at bounding box center [303, 356] width 541 height 110
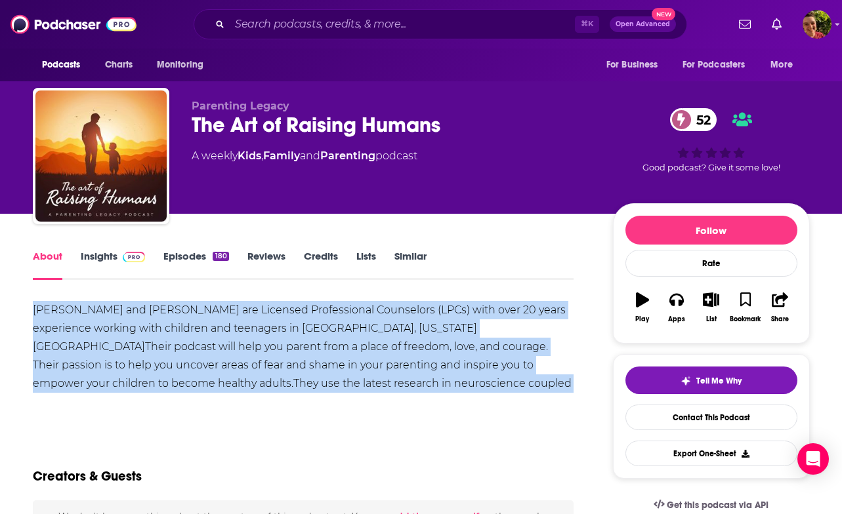
click at [207, 307] on div "[PERSON_NAME] and [PERSON_NAME] are Licensed Professional Counselors (LPCs) wit…" at bounding box center [303, 356] width 541 height 110
copy div "[PERSON_NAME] and [PERSON_NAME] are Licensed Professional Counselors (LPCs) wit…"
